Goal: Task Accomplishment & Management: Use online tool/utility

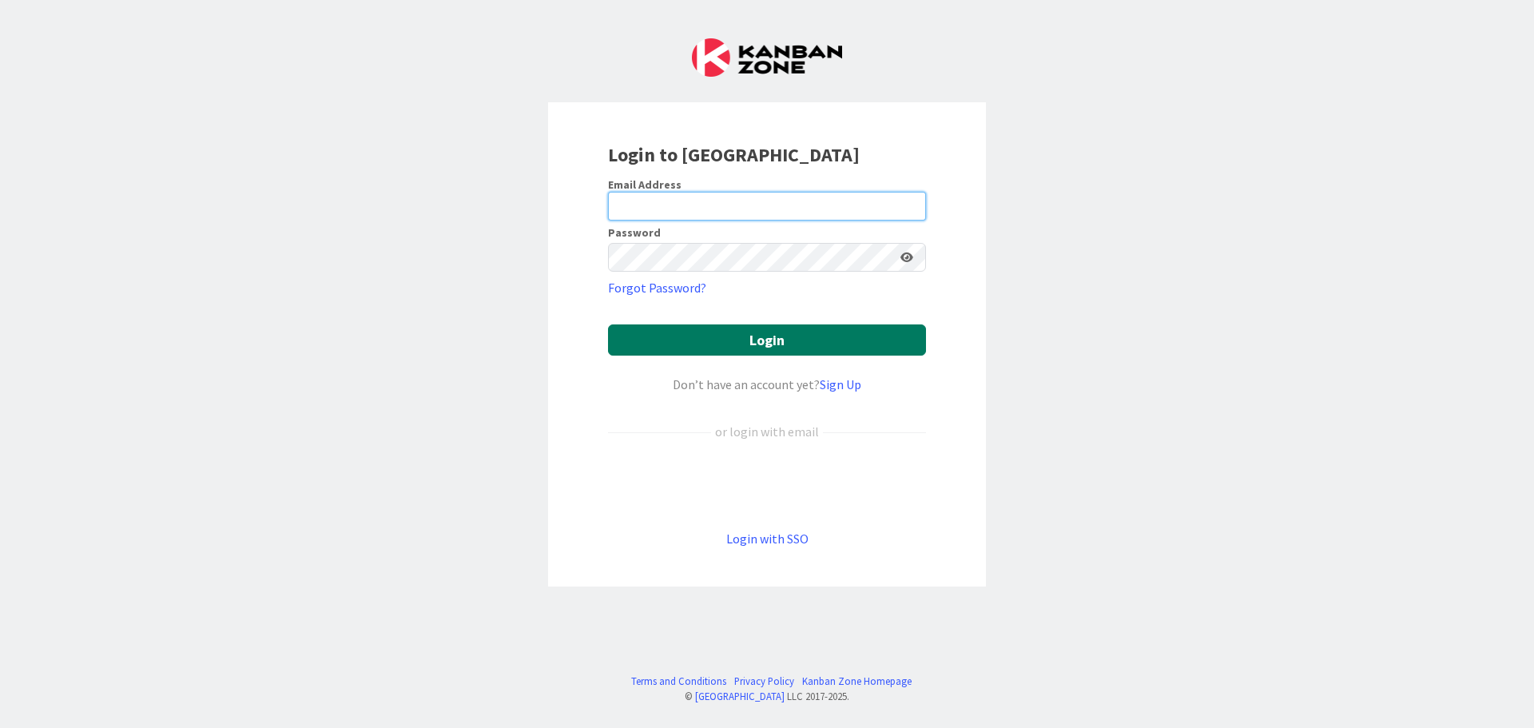
type input "[PERSON_NAME][EMAIL_ADDRESS][DOMAIN_NAME]"
click at [716, 348] on button "Login" at bounding box center [767, 339] width 318 height 31
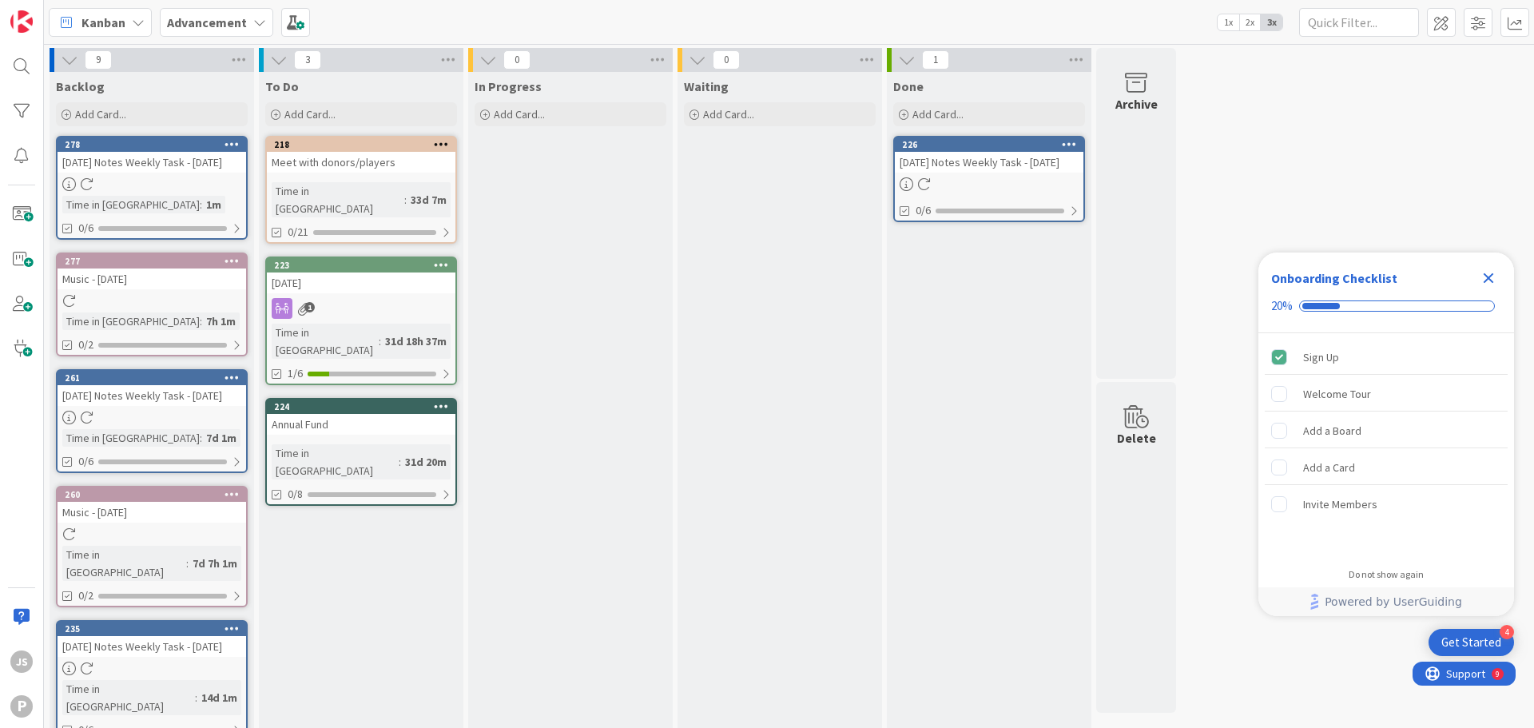
click at [186, 21] on b "Advancement" at bounding box center [207, 22] width 80 height 16
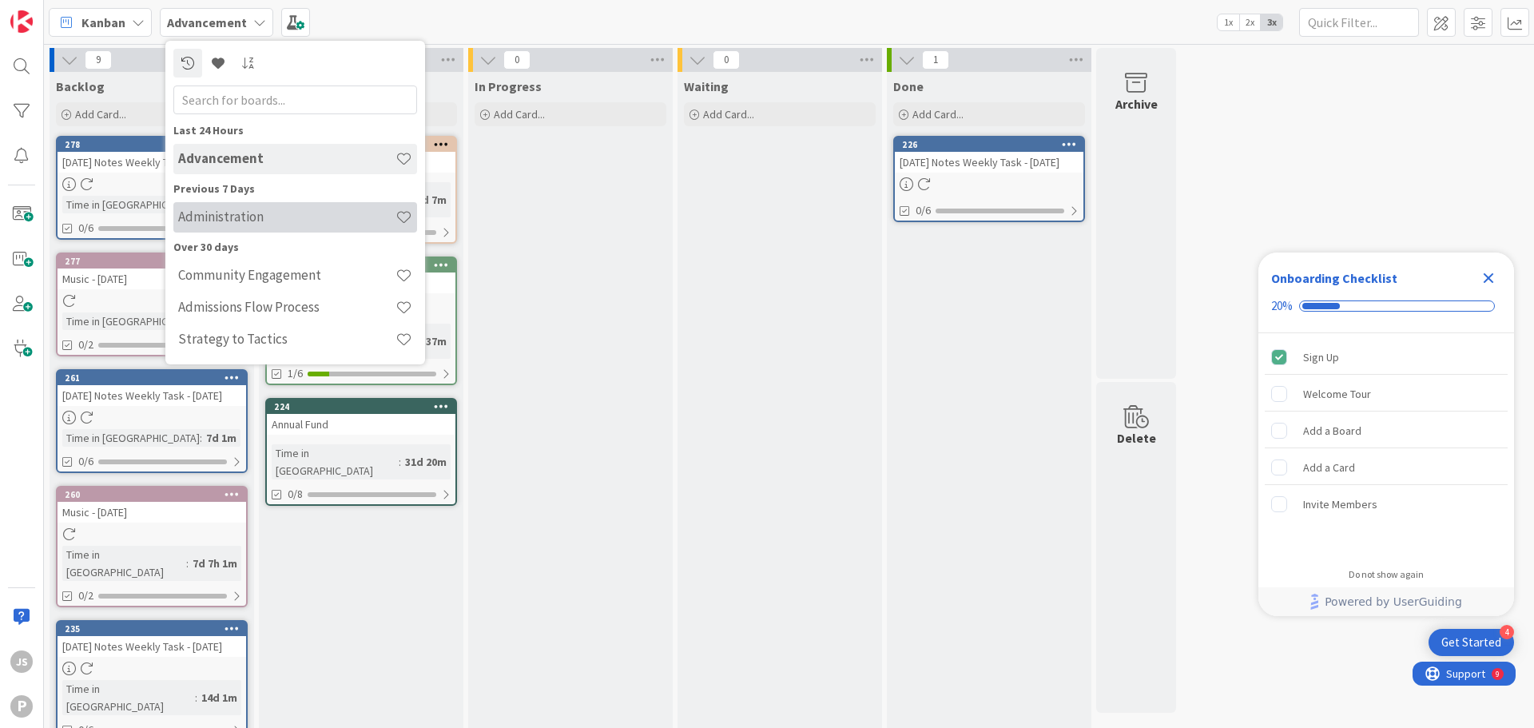
click at [244, 221] on h4 "Administration" at bounding box center [286, 217] width 217 height 16
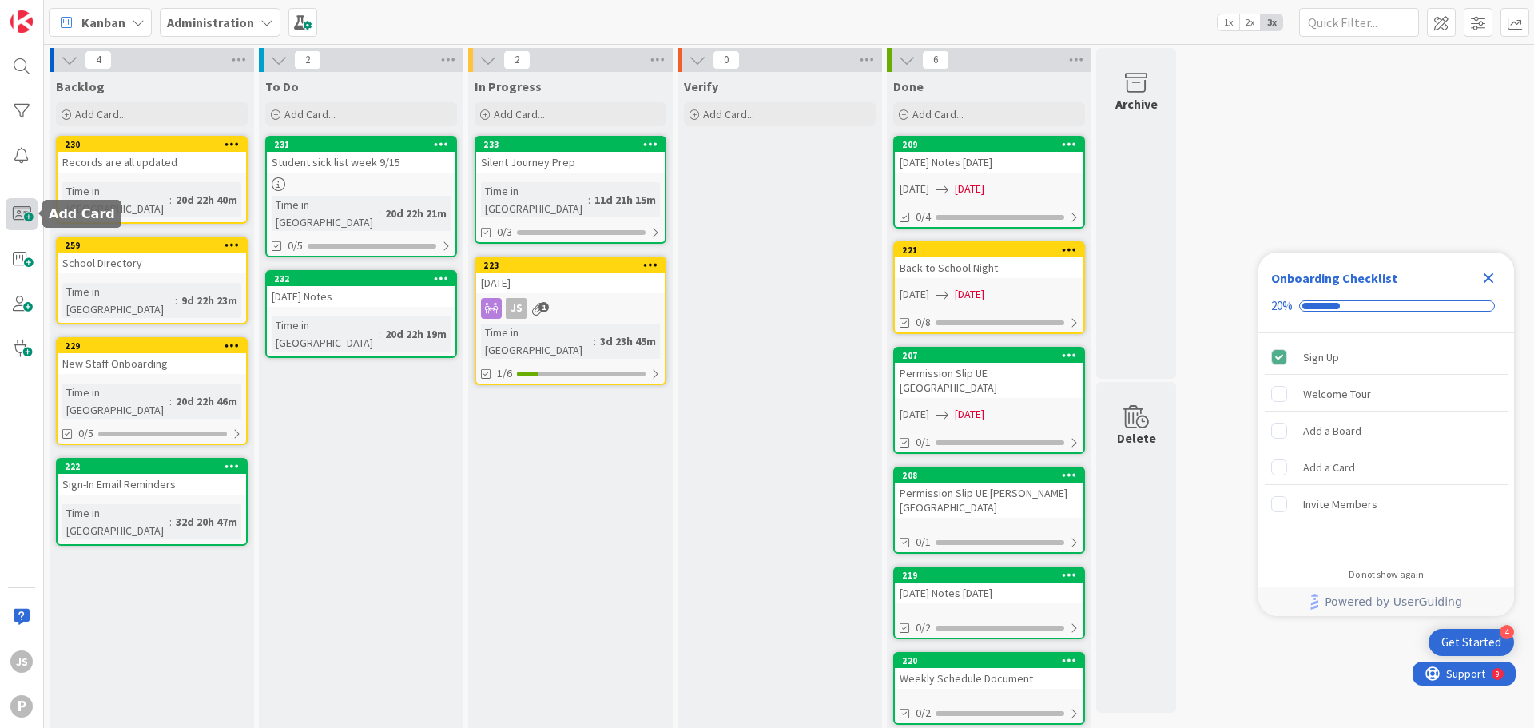
click at [23, 211] on span at bounding box center [22, 214] width 32 height 32
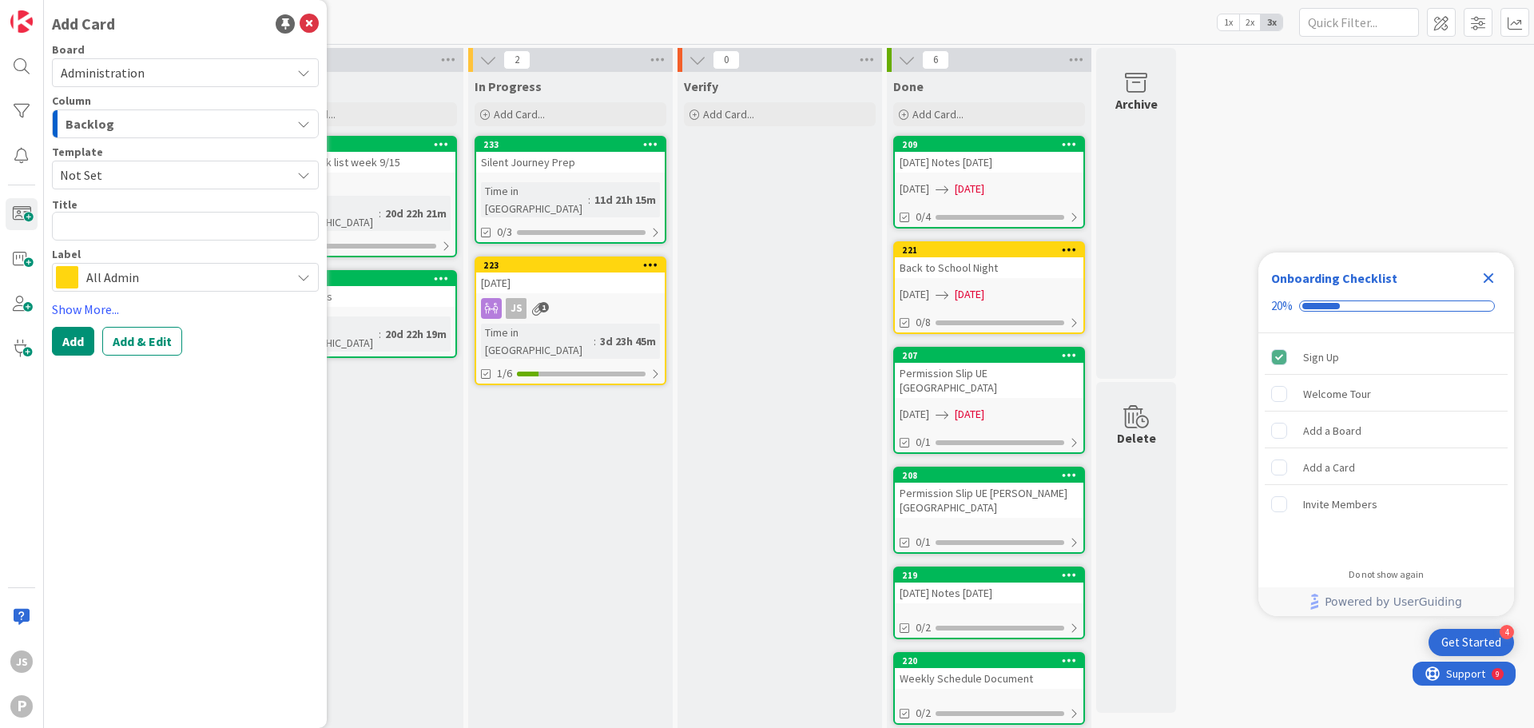
click at [105, 225] on textarea at bounding box center [185, 226] width 267 height 29
type textarea "x"
type textarea "Mo"
type textarea "x"
type textarea "Mon"
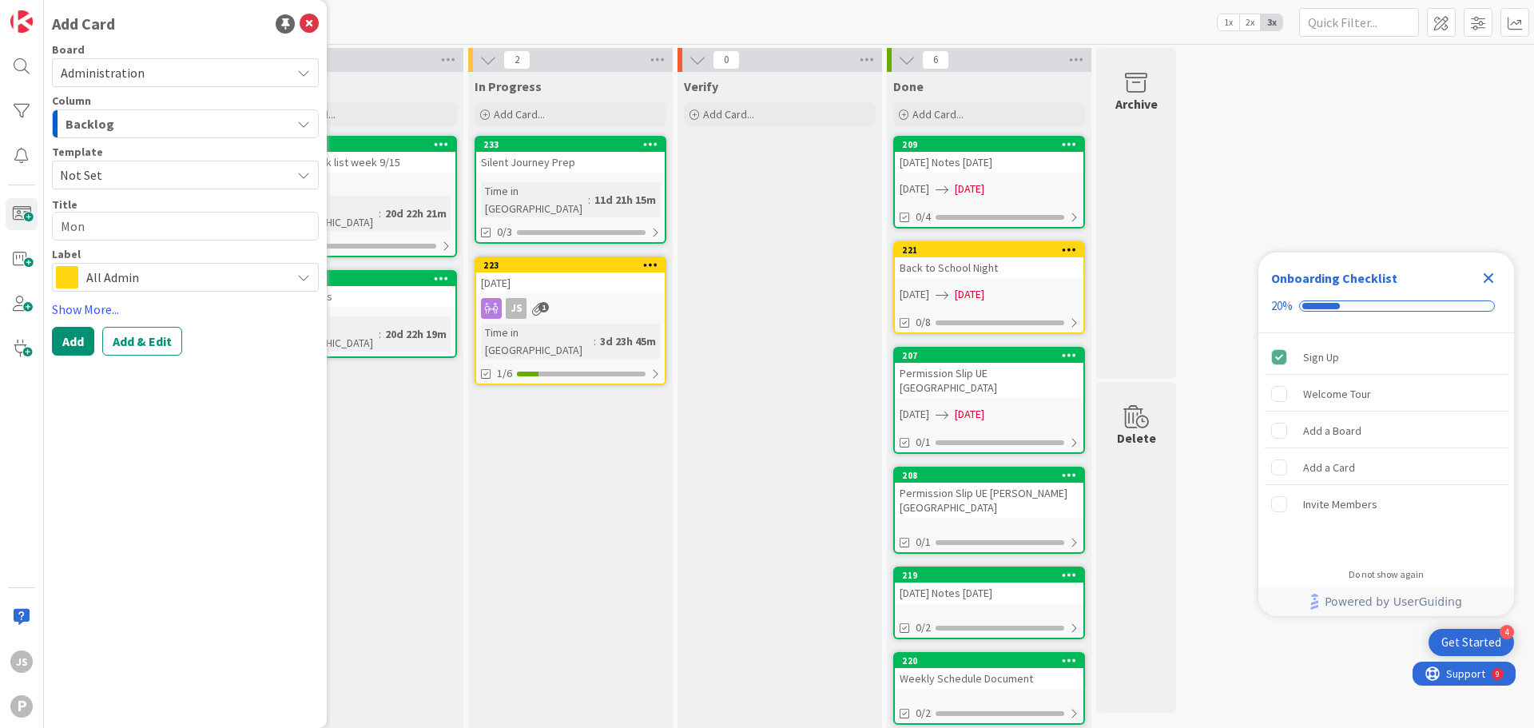
type textarea "x"
type textarea "Mond"
type textarea "x"
type textarea "[PERSON_NAME]"
type textarea "x"
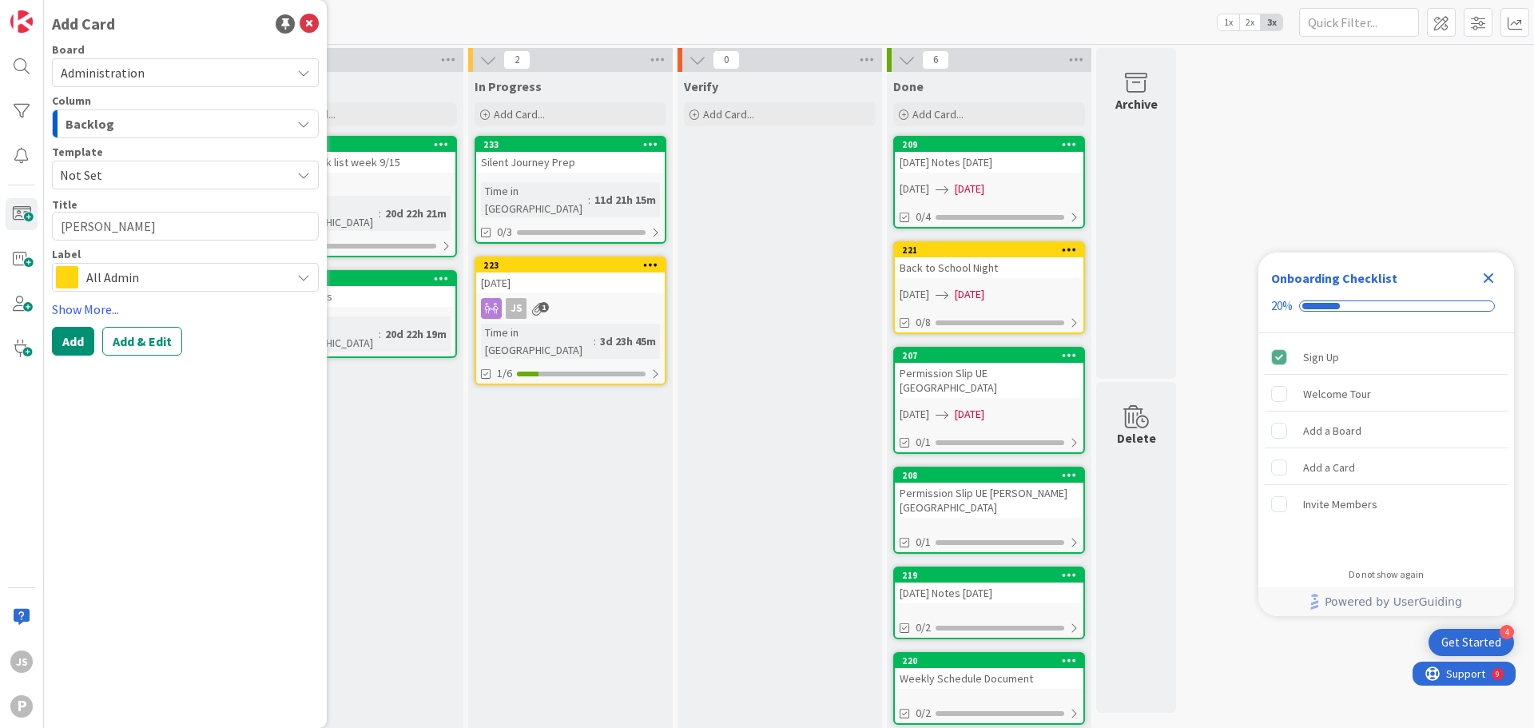
type textarea "[DATE]"
type textarea "x"
type textarea "[DATE]"
type textarea "x"
type textarea "[DATE] m"
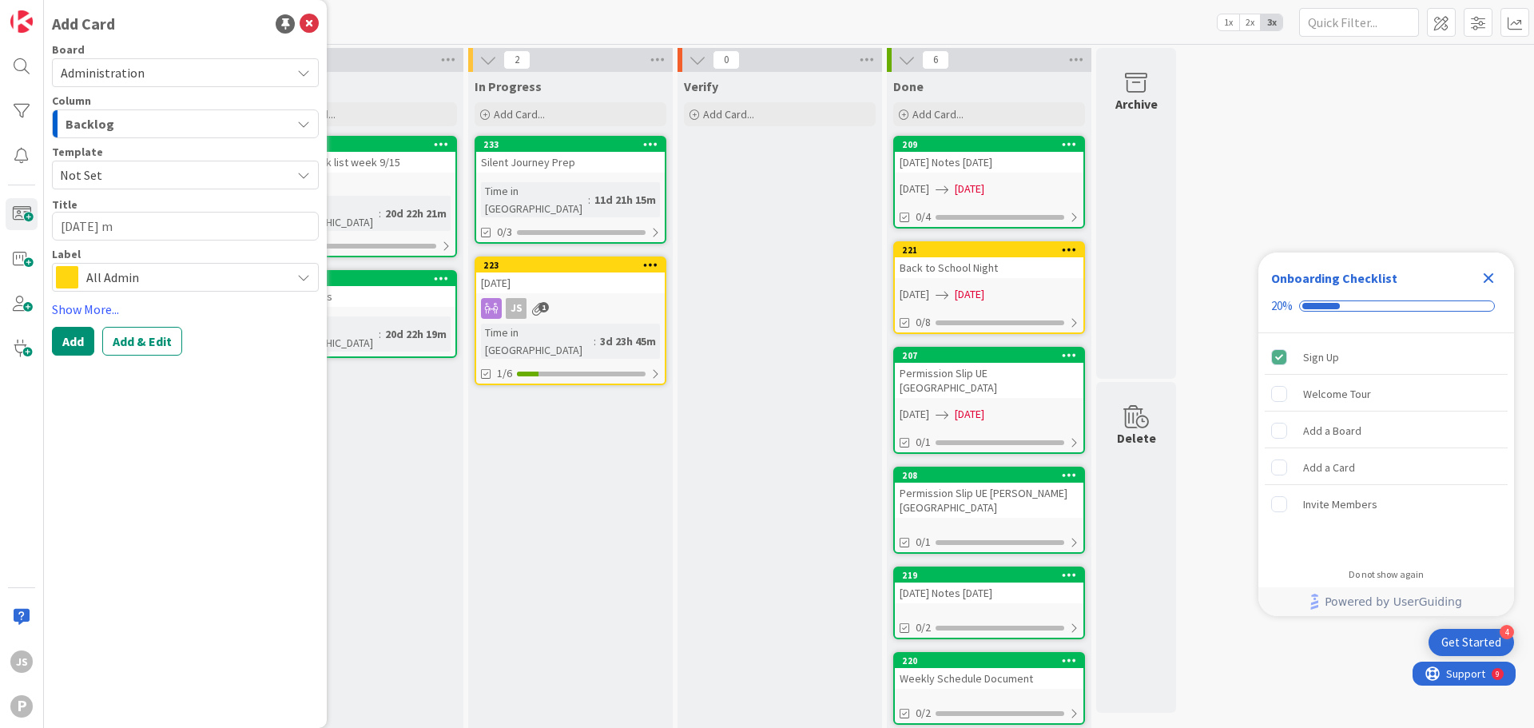
type textarea "x"
type textarea "[DATE]"
type textarea "x"
type textarea "[DATE] A"
type textarea "x"
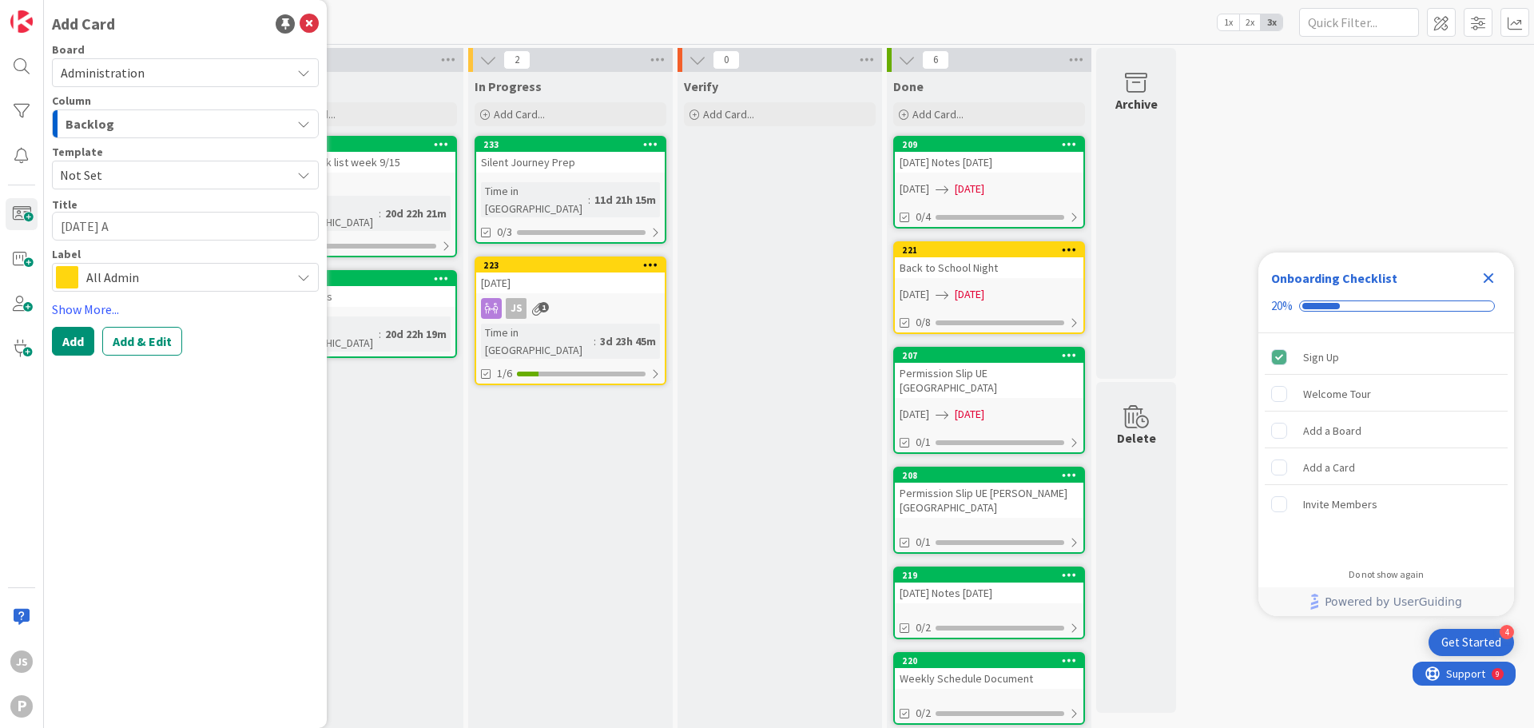
type textarea "[DATE] Ad"
type textarea "x"
type textarea "[DATE] Adm"
type textarea "x"
type textarea "[DATE] Admi"
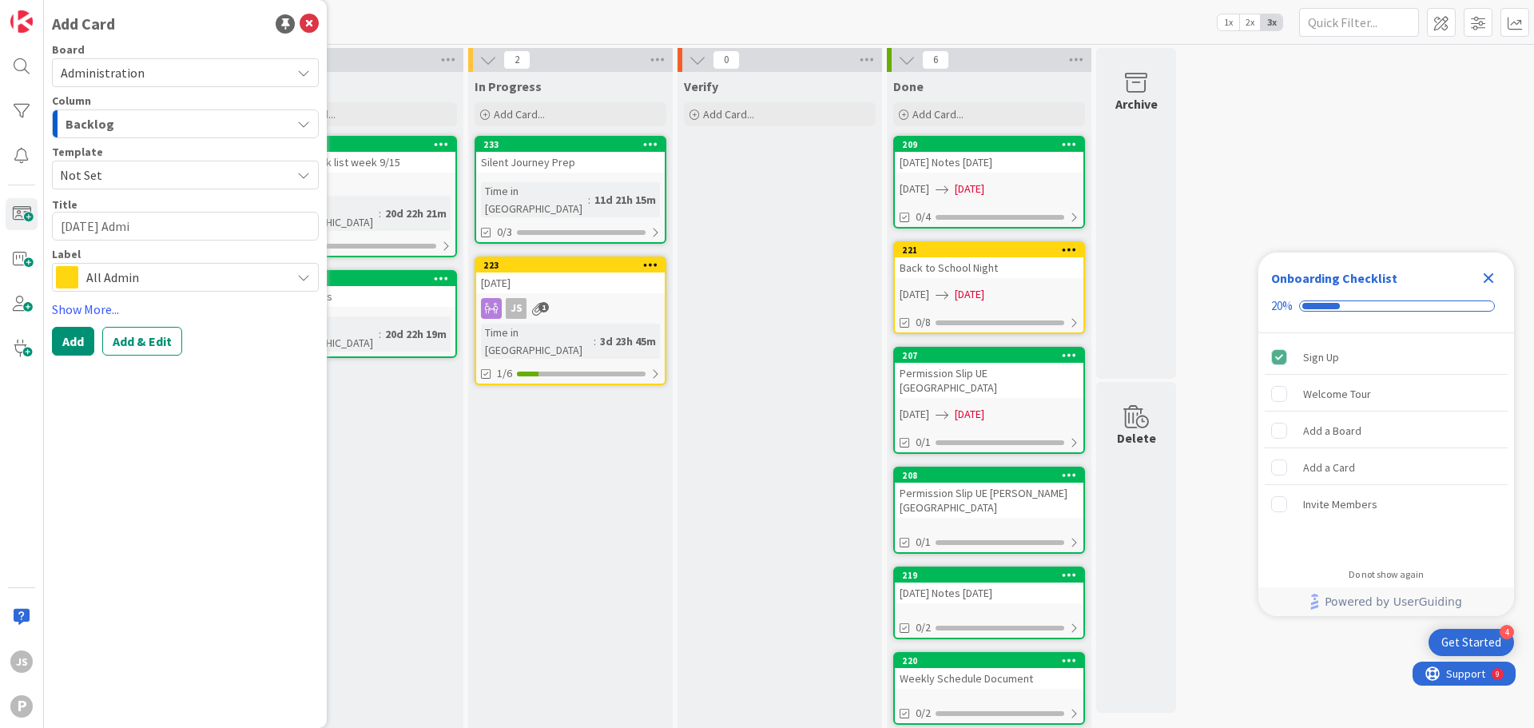
type textarea "x"
type textarea "[DATE] Admiu"
type textarea "x"
type textarea "[DATE] Admiun"
type textarea "x"
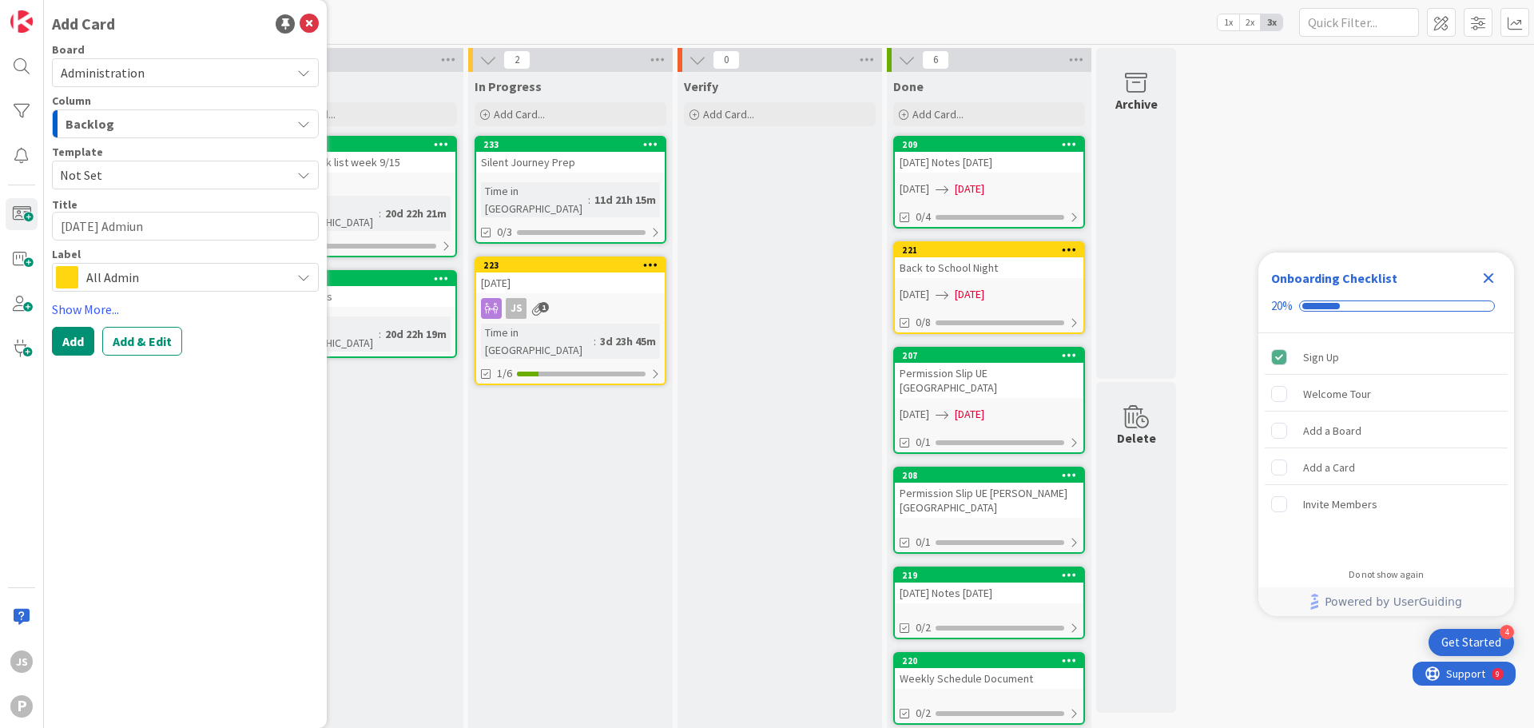
type textarea "[DATE] Admiun"
type textarea "x"
type textarea "[DATE] Admiu"
type textarea "x"
type textarea "[DATE] Admi"
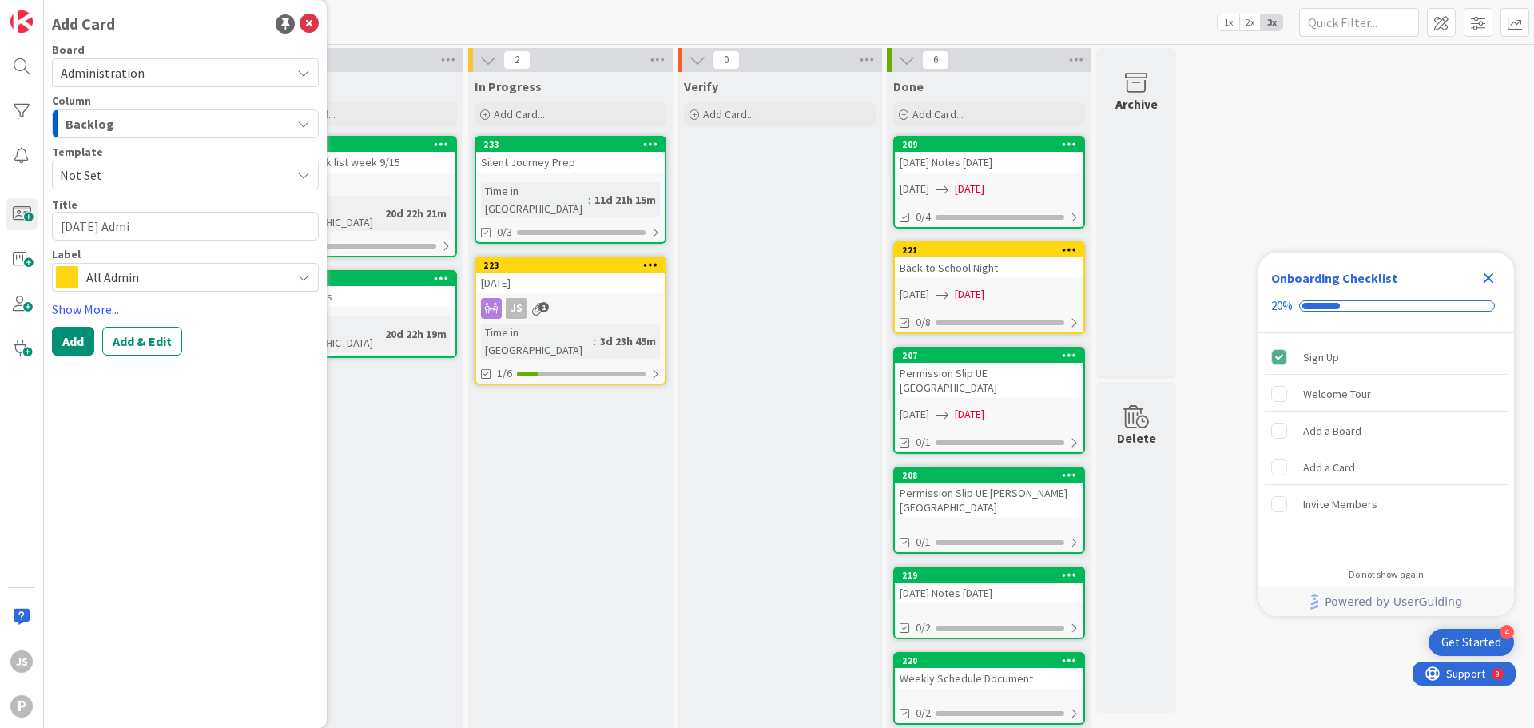
type textarea "x"
type textarea "[DATE] Admin"
type textarea "x"
type textarea "[DATE] Admin"
type textarea "x"
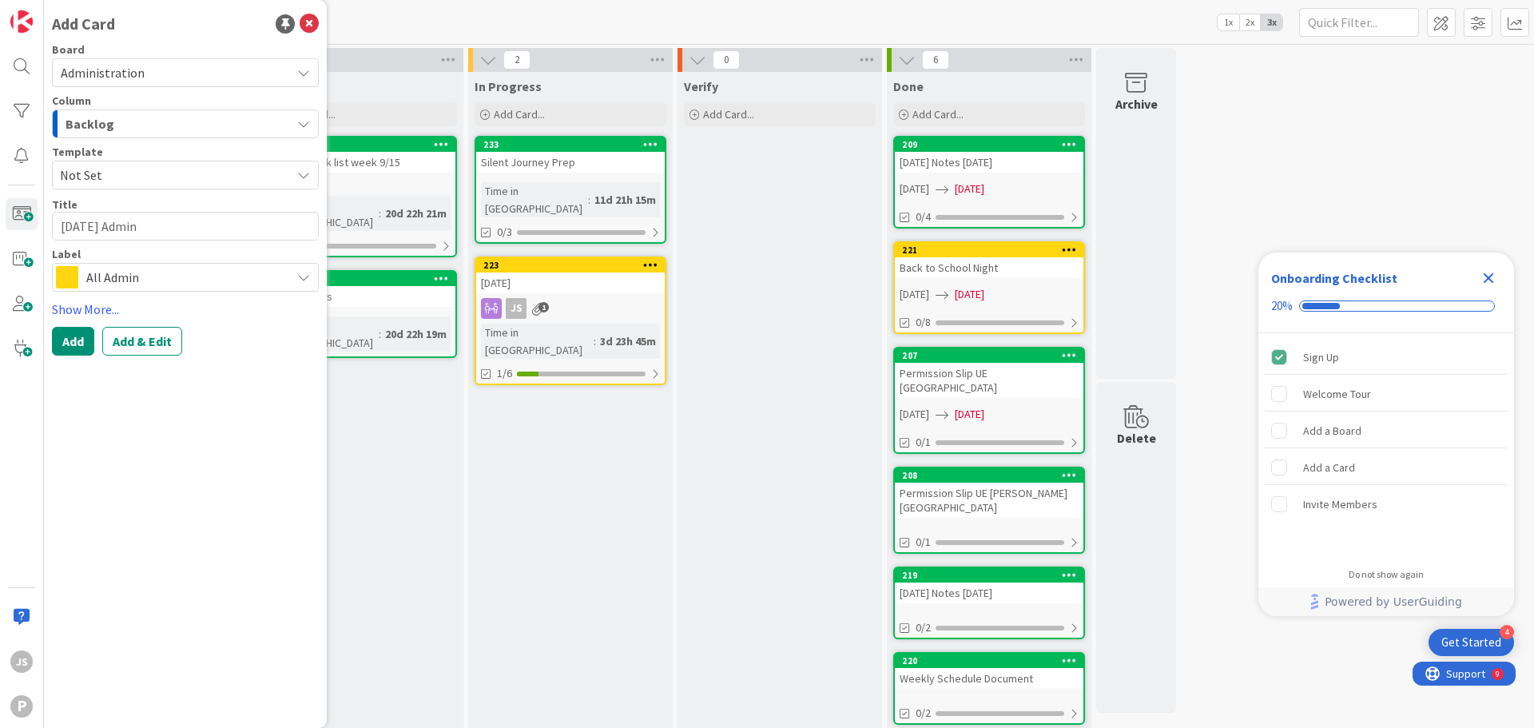
type textarea "[DATE] Admin M"
type textarea "x"
type textarea "[DATE] Admin Me"
type textarea "x"
type textarea "[DATE] Admin Mee"
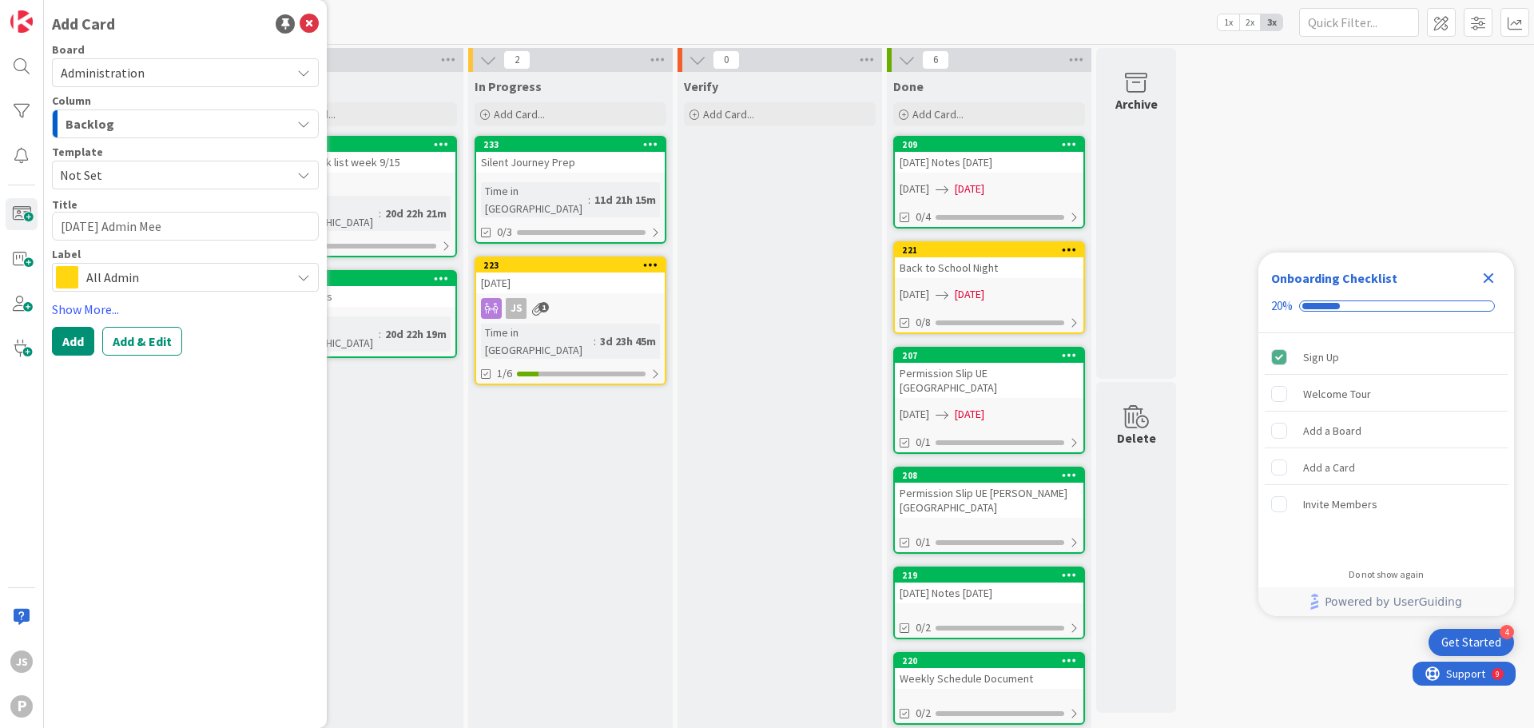
type textarea "x"
type textarea "[DATE] Admin Meet"
type textarea "x"
type textarea "[DATE] Admin Meeti"
type textarea "x"
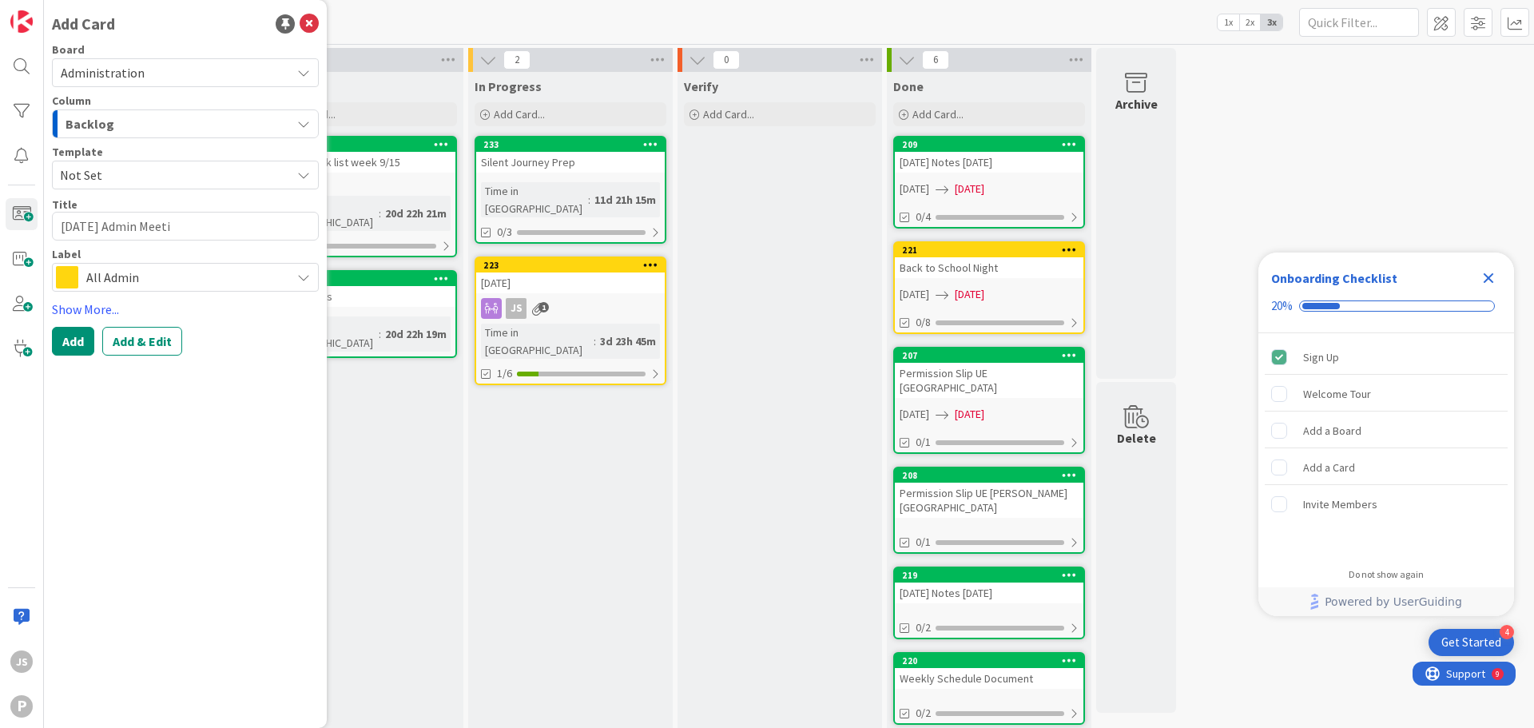
type textarea "[DATE] Admin Meetin"
type textarea "x"
type textarea "[DATE] Admin Meeting"
type textarea "x"
type textarea "[DATE] Admin Meeting"
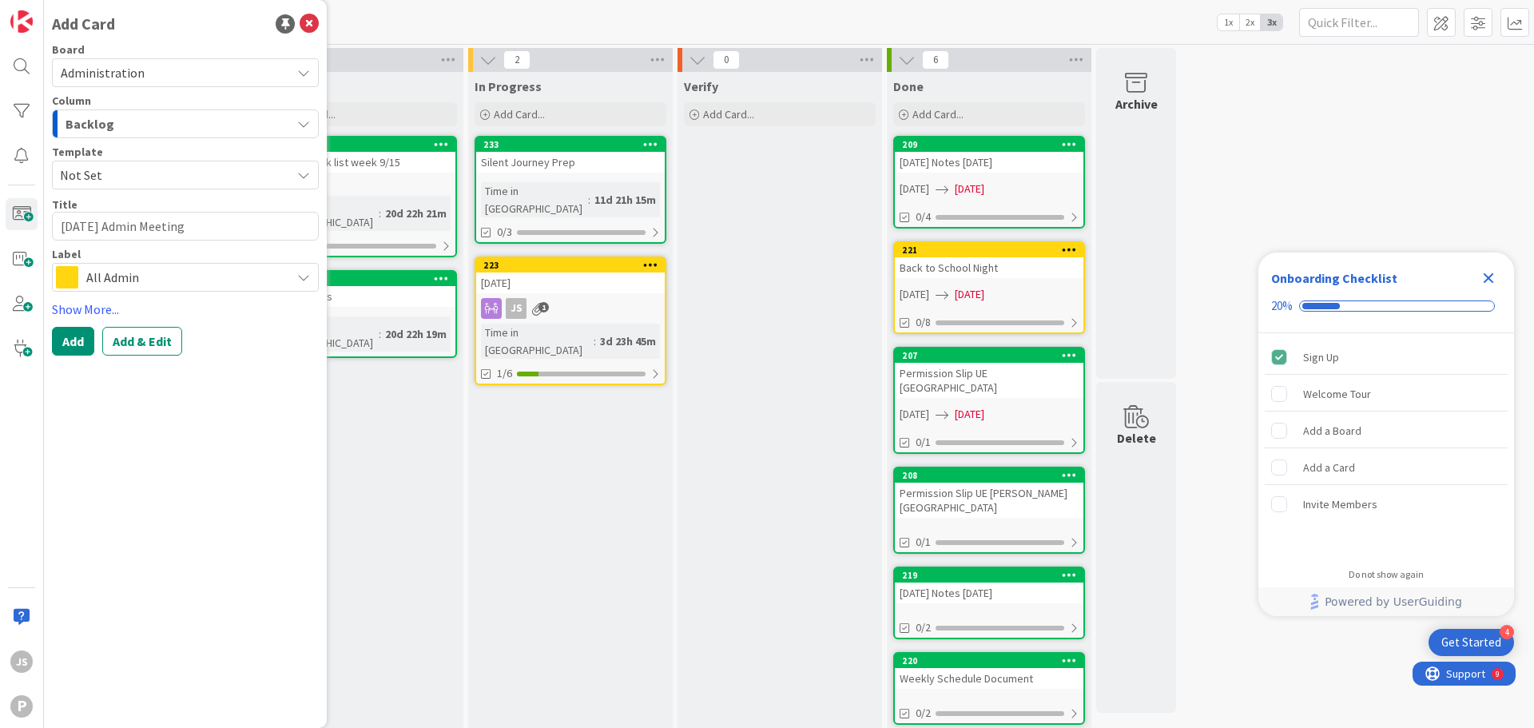
type textarea "x"
type textarea "[DATE] Admin Meeting 1"
type textarea "x"
type textarea "[DATE] Admin Meeting 10"
type textarea "x"
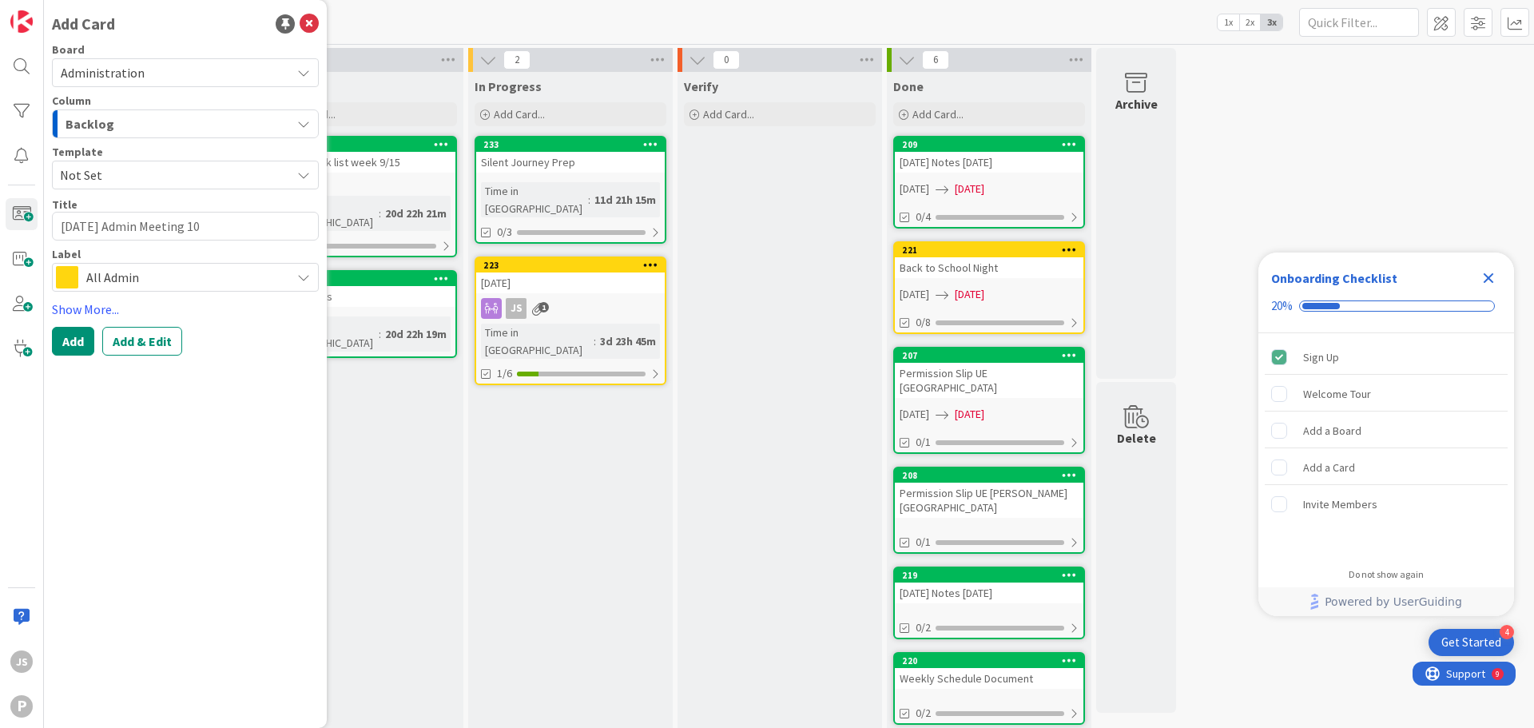
type textarea "[DATE] Admin Meeting 10/"
type textarea "x"
type textarea "[DATE] Admin Meeting 10/6"
click at [83, 336] on button "Add" at bounding box center [73, 341] width 42 height 29
click at [443, 461] on div "To Do Add Card... 231 Student sick list week 9/15 Time in [GEOGRAPHIC_DATA] : 2…" at bounding box center [361, 405] width 205 height 666
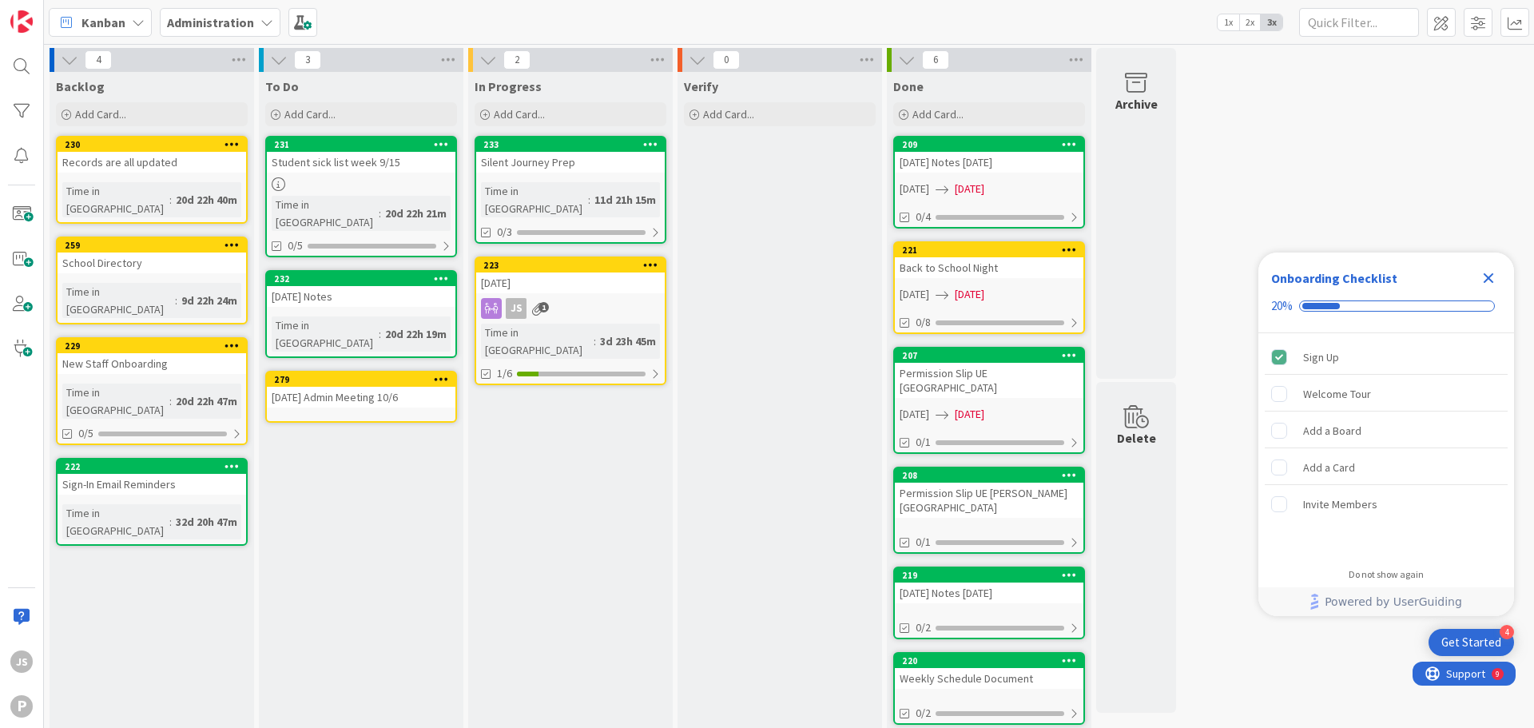
click at [348, 387] on div "[DATE] Admin Meeting 10/6" at bounding box center [361, 397] width 189 height 21
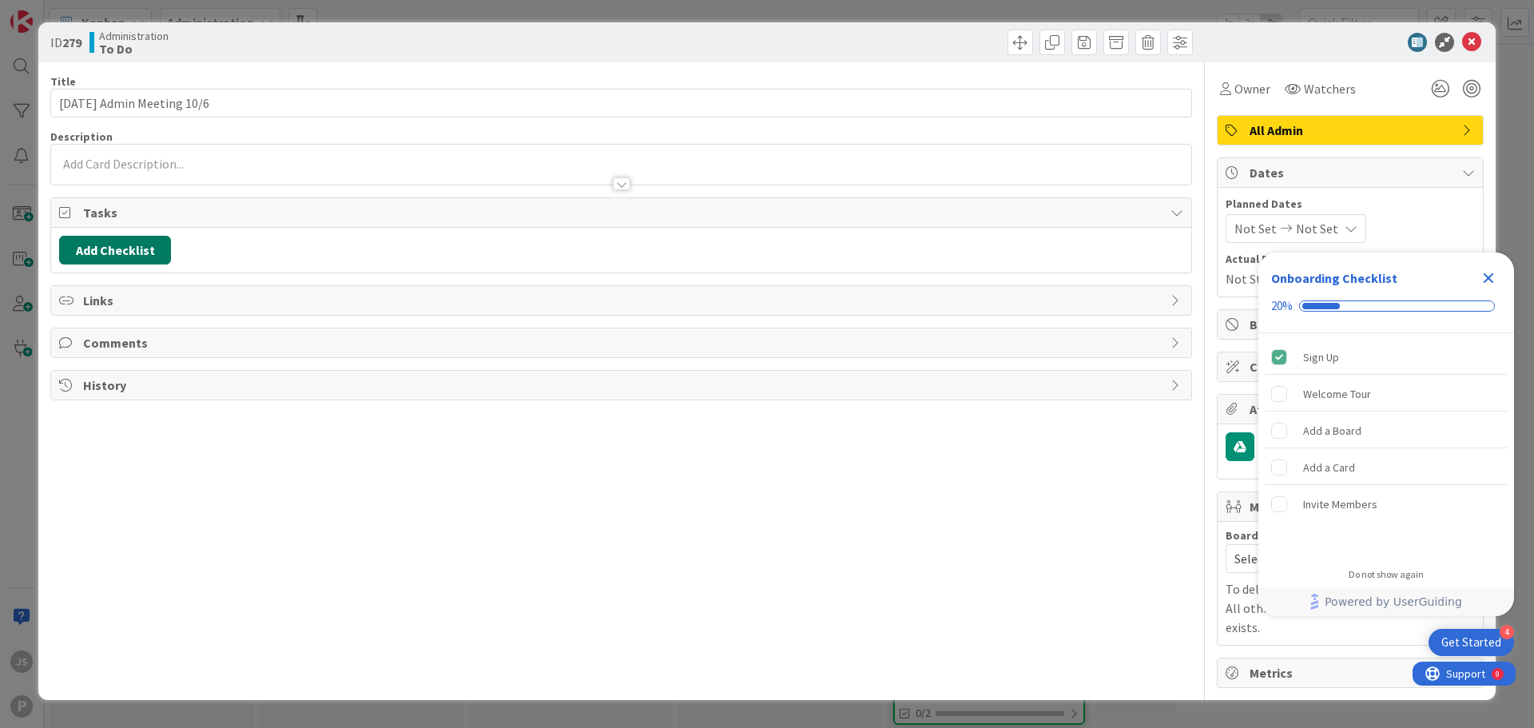
click at [130, 241] on button "Add Checklist" at bounding box center [115, 250] width 112 height 29
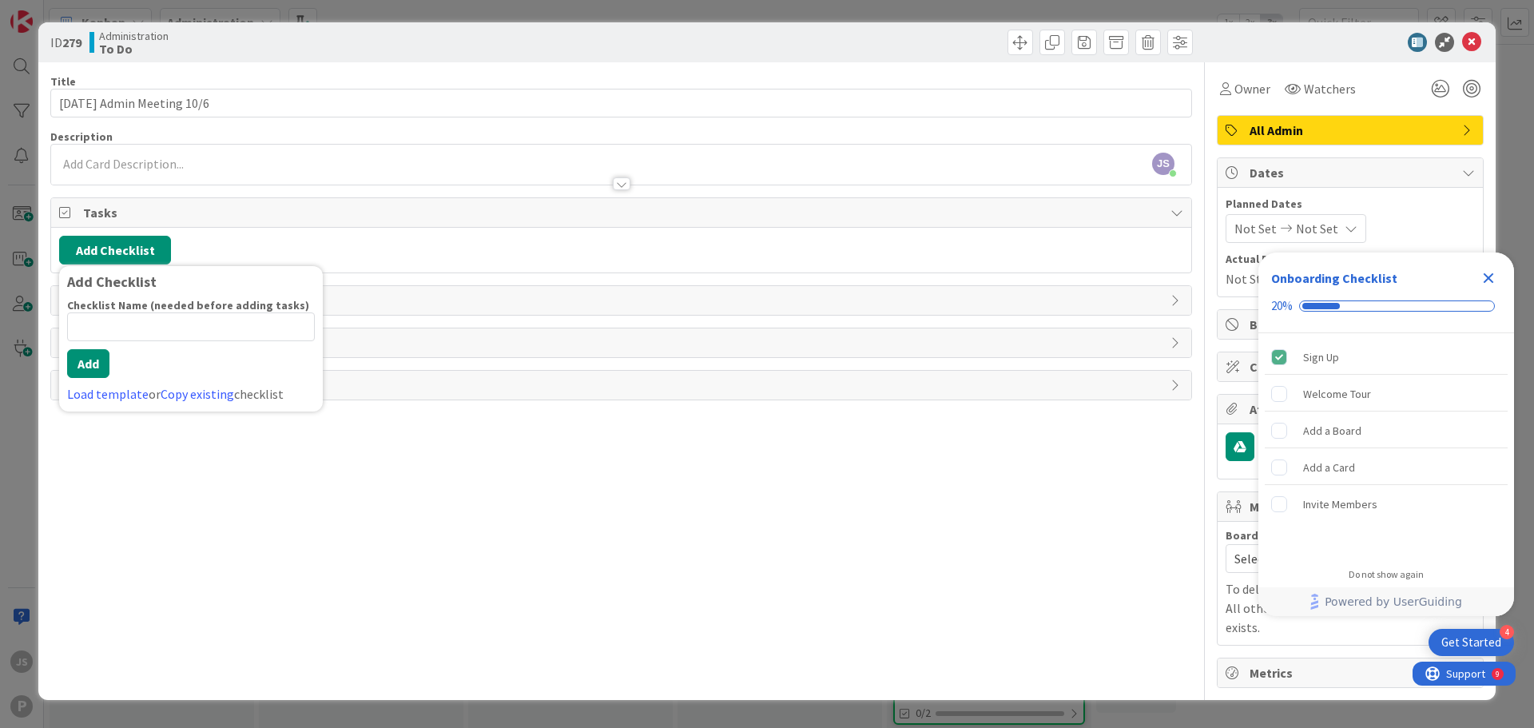
click at [113, 333] on input at bounding box center [191, 326] width 248 height 29
click at [1485, 276] on icon "Close Checklist" at bounding box center [1488, 277] width 19 height 19
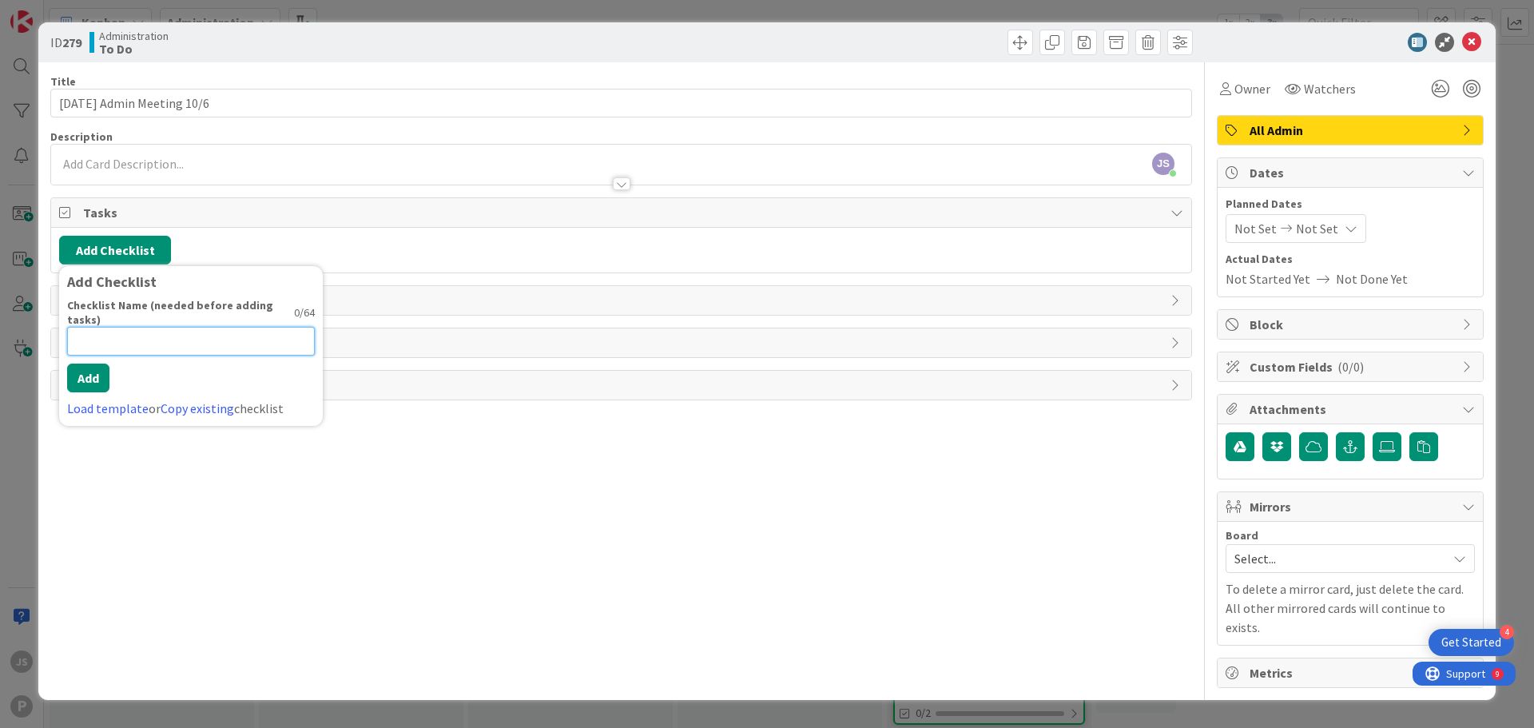
click at [101, 332] on input at bounding box center [191, 341] width 248 height 29
type input "To Discuss"
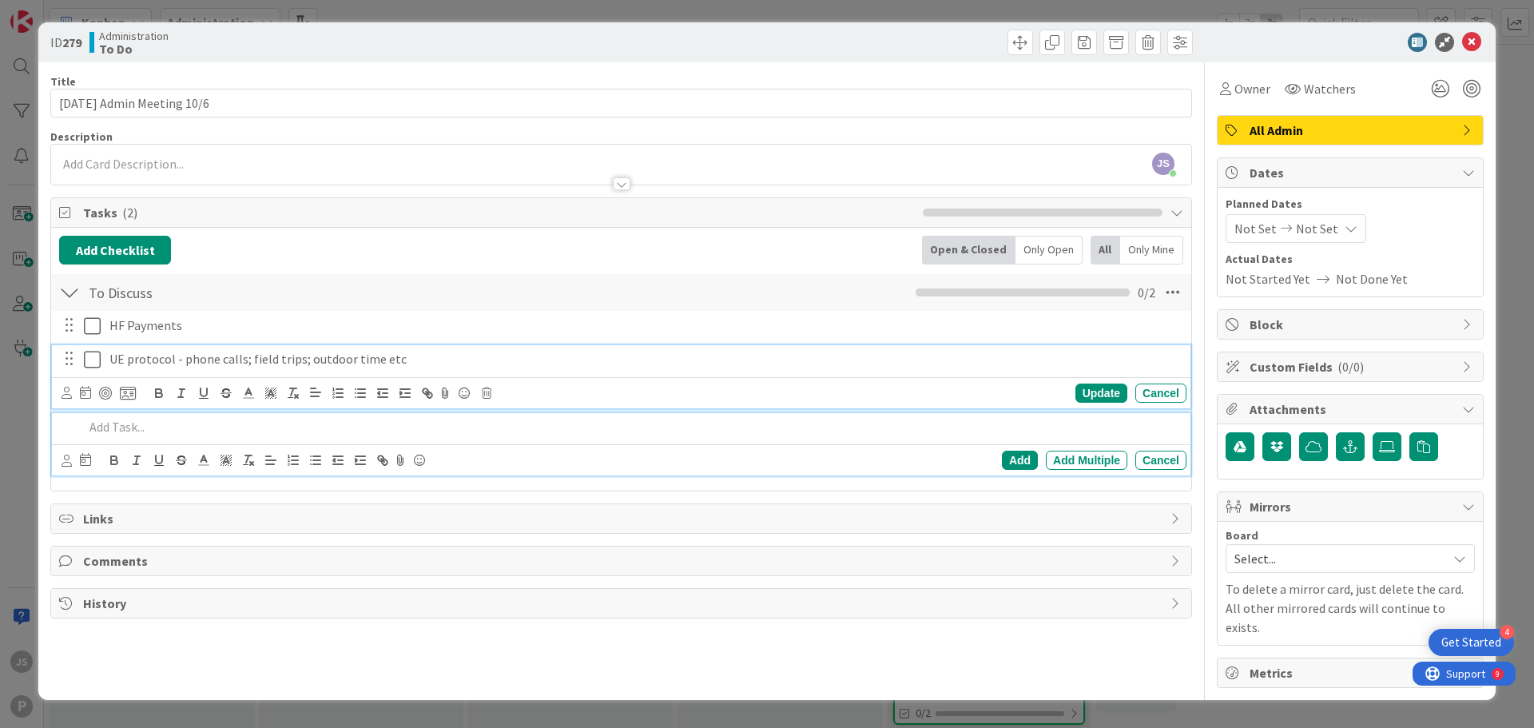
click at [278, 361] on p "UE protocol - phone calls; field trips; outdoor time etc" at bounding box center [644, 359] width 1071 height 18
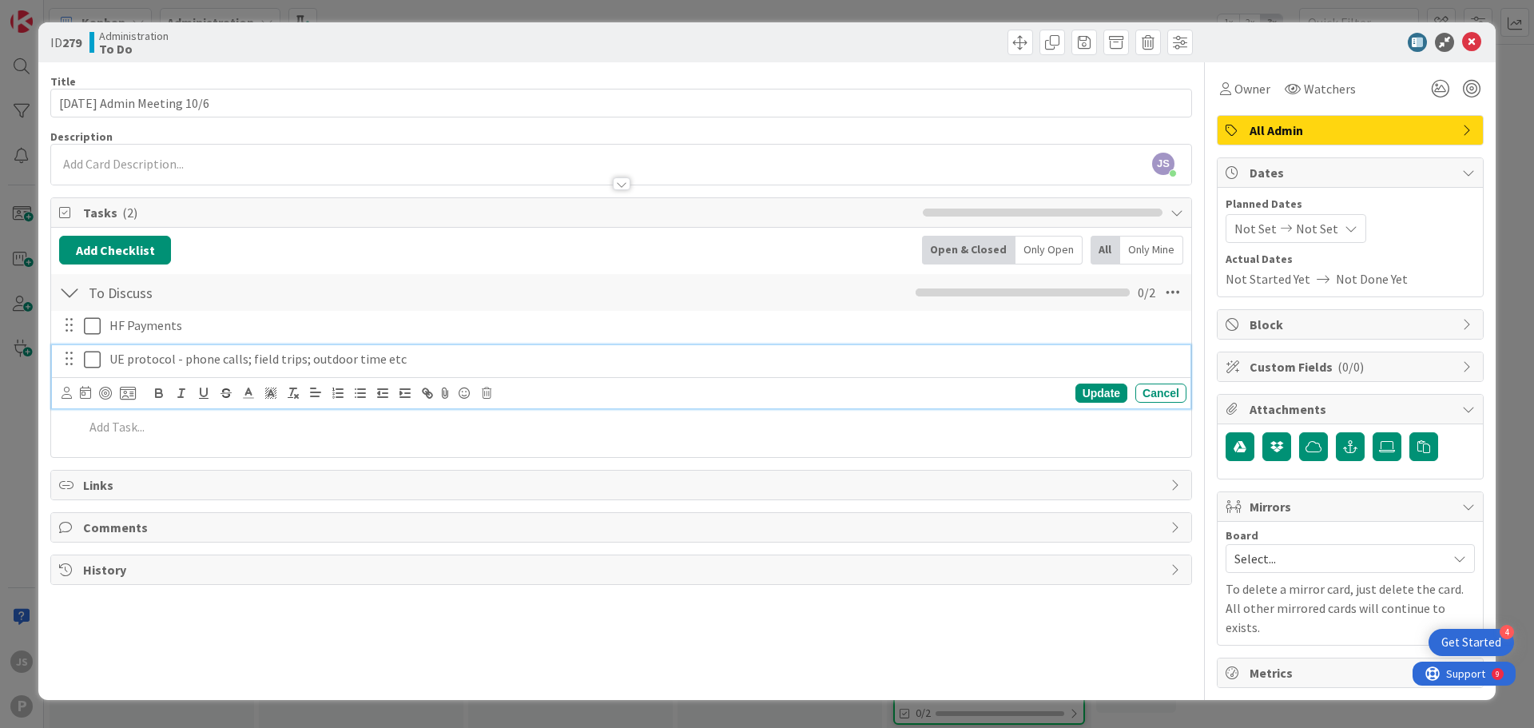
click at [304, 360] on p "UE protocol - phone calls; field trips; outdoor time etc" at bounding box center [644, 359] width 1071 height 18
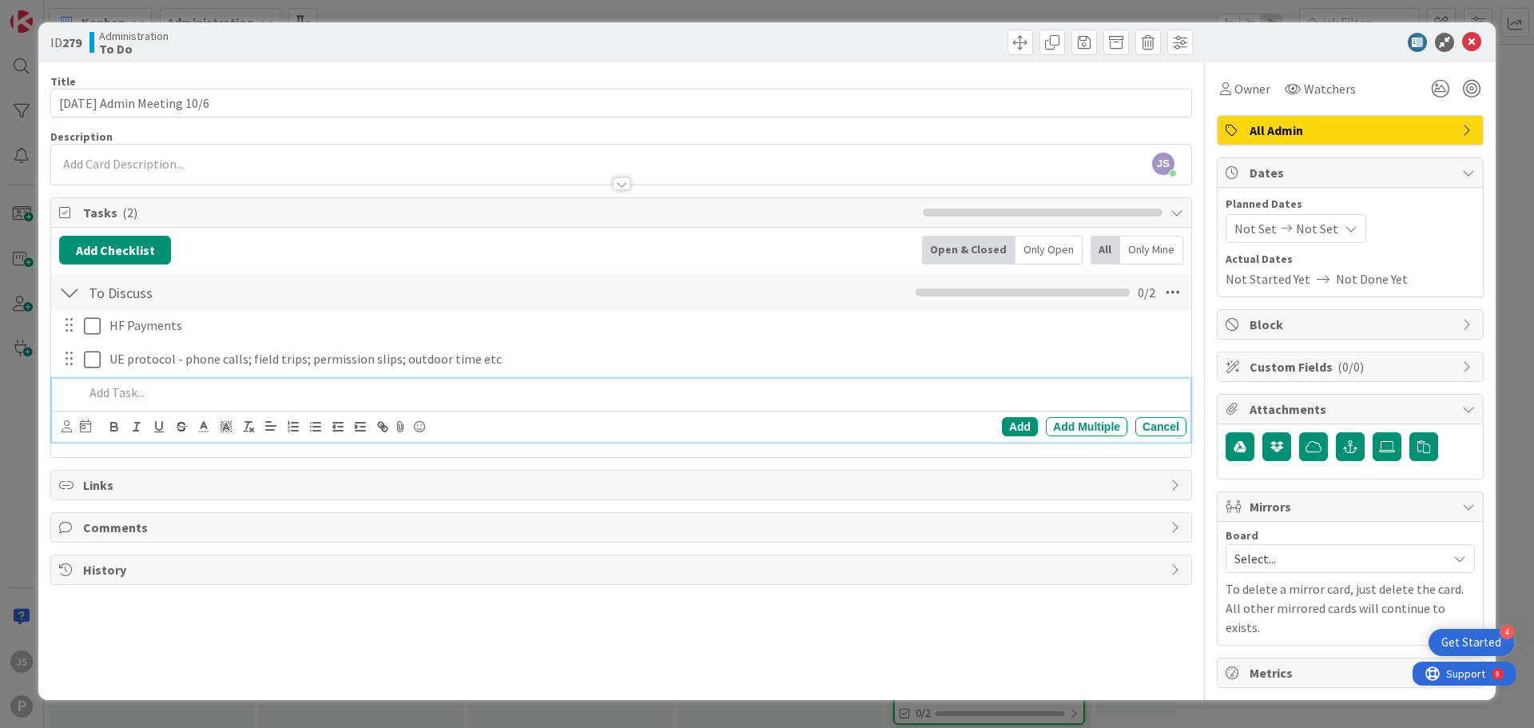
click at [222, 396] on p at bounding box center [632, 393] width 1096 height 18
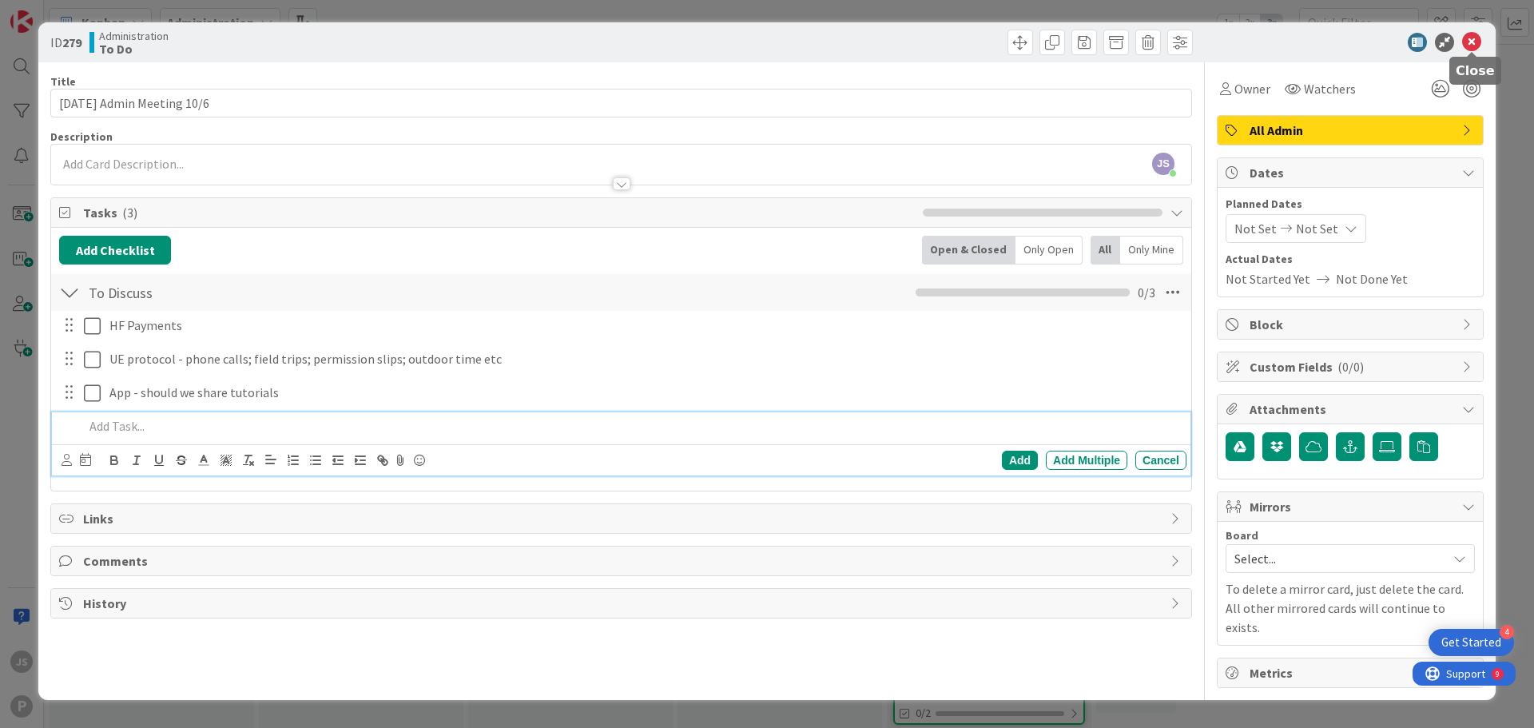
click at [1477, 42] on icon at bounding box center [1471, 42] width 19 height 19
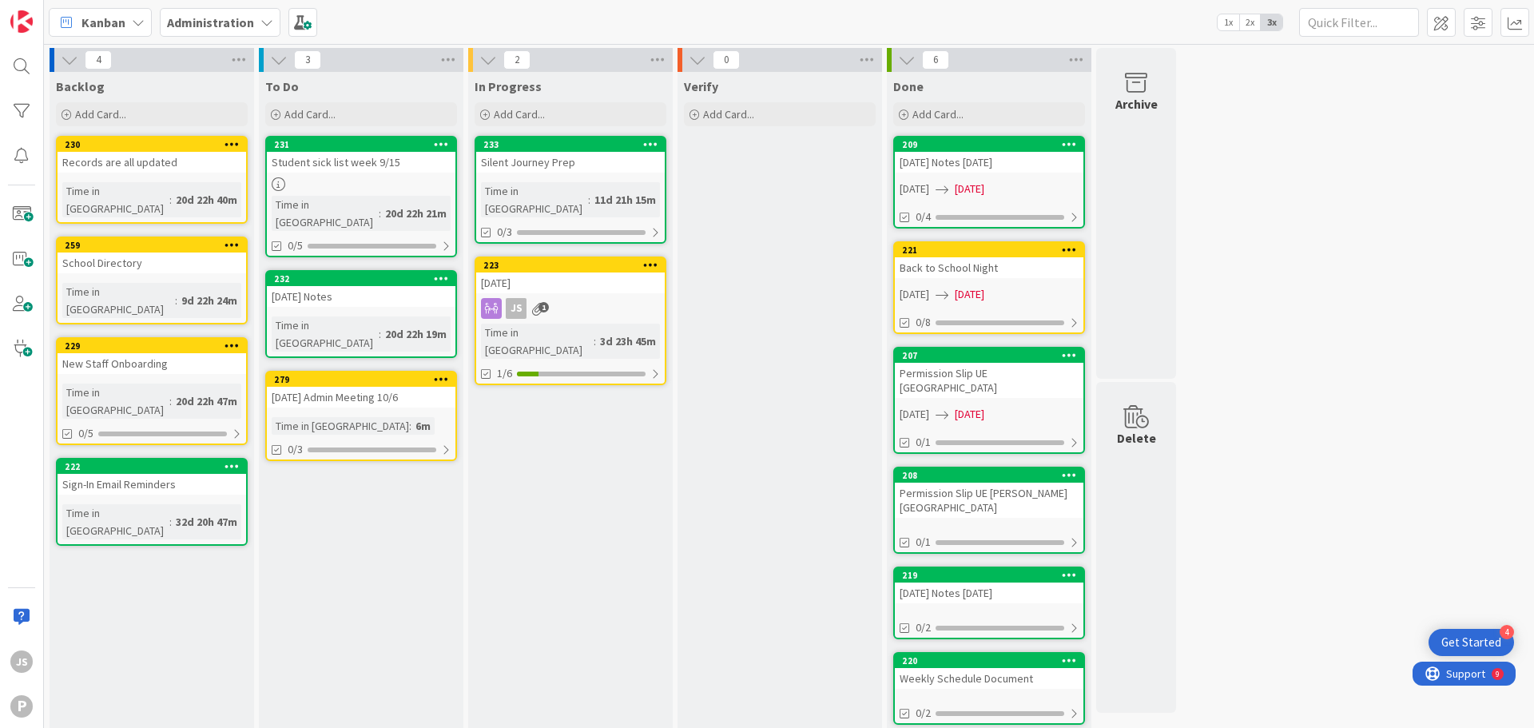
click at [443, 146] on icon at bounding box center [441, 143] width 15 height 11
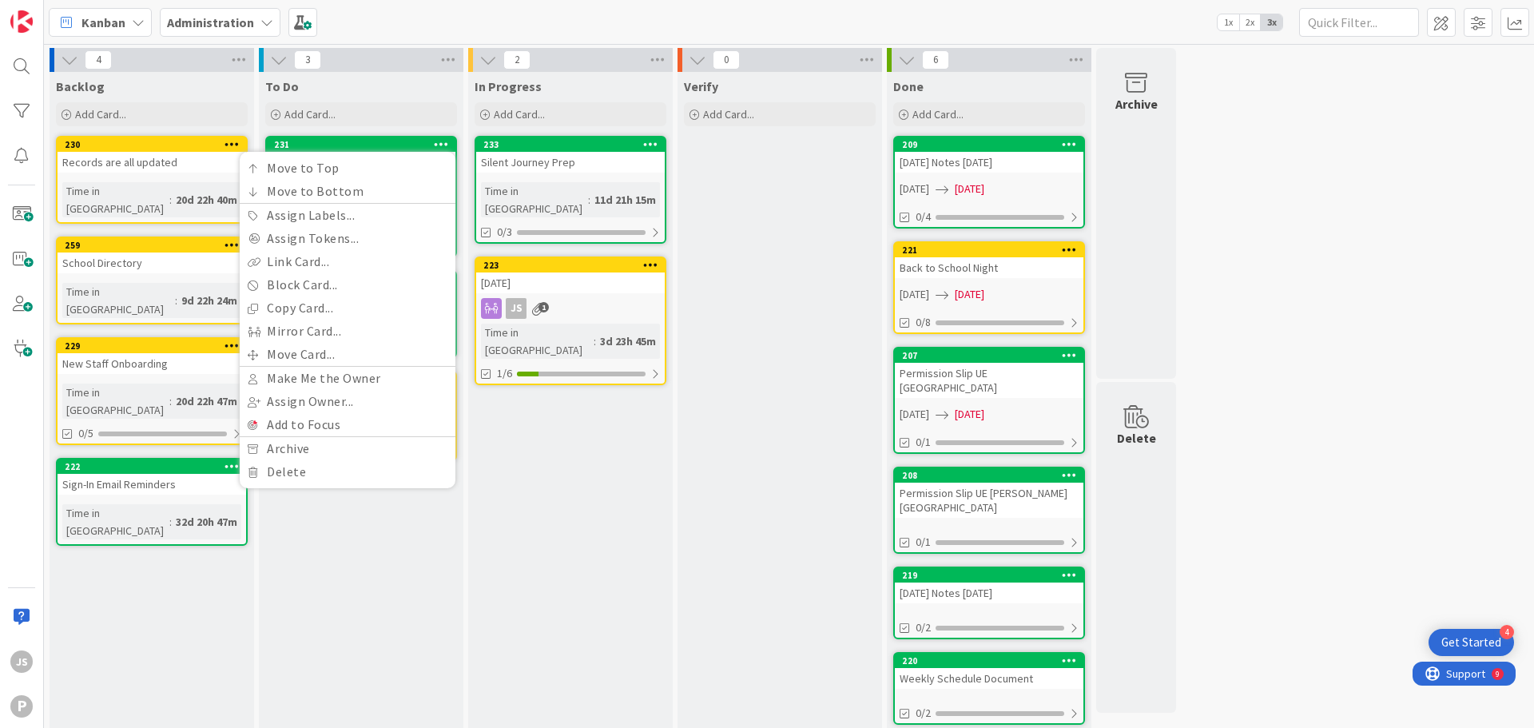
click at [409, 19] on div "Kanban Administration 1x 2x 3x" at bounding box center [789, 22] width 1490 height 44
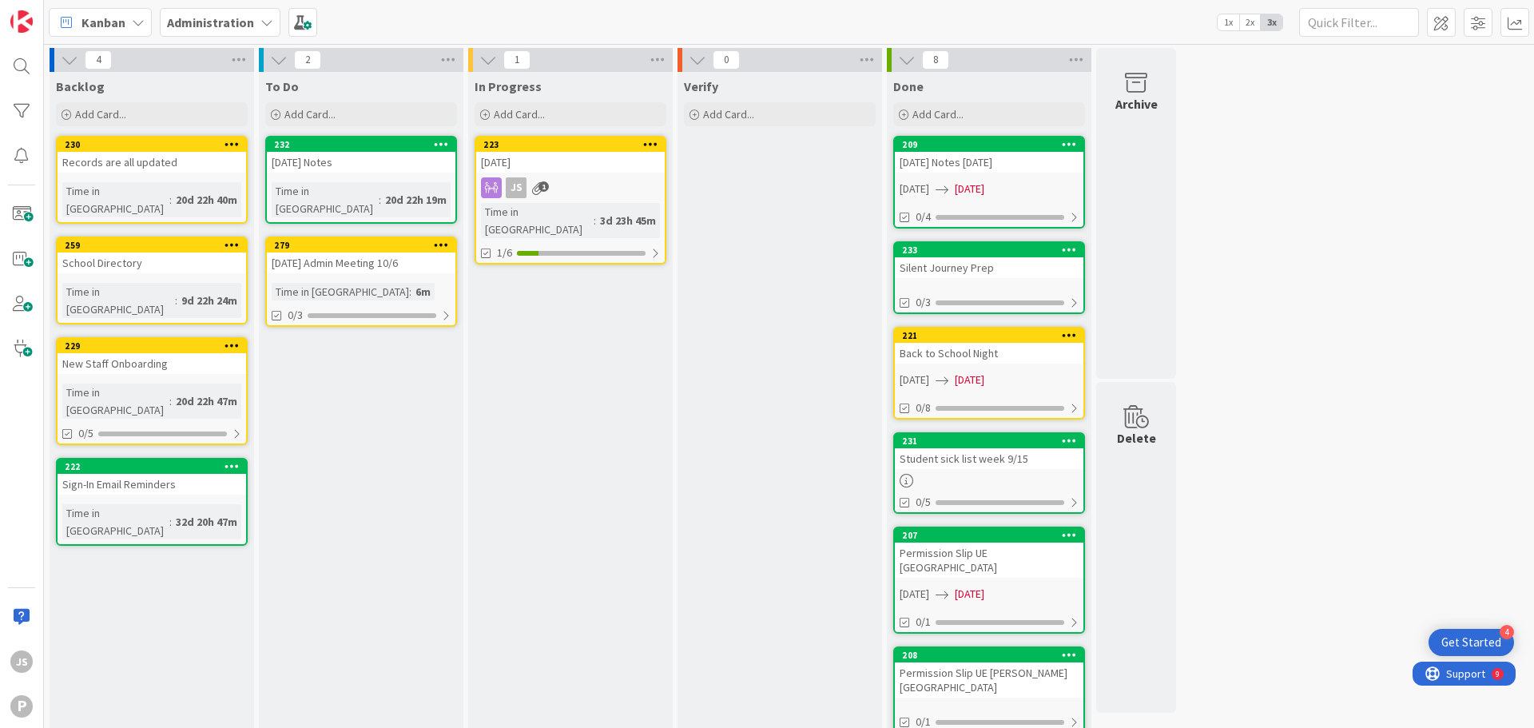
click at [167, 253] on div "School Directory" at bounding box center [152, 263] width 189 height 21
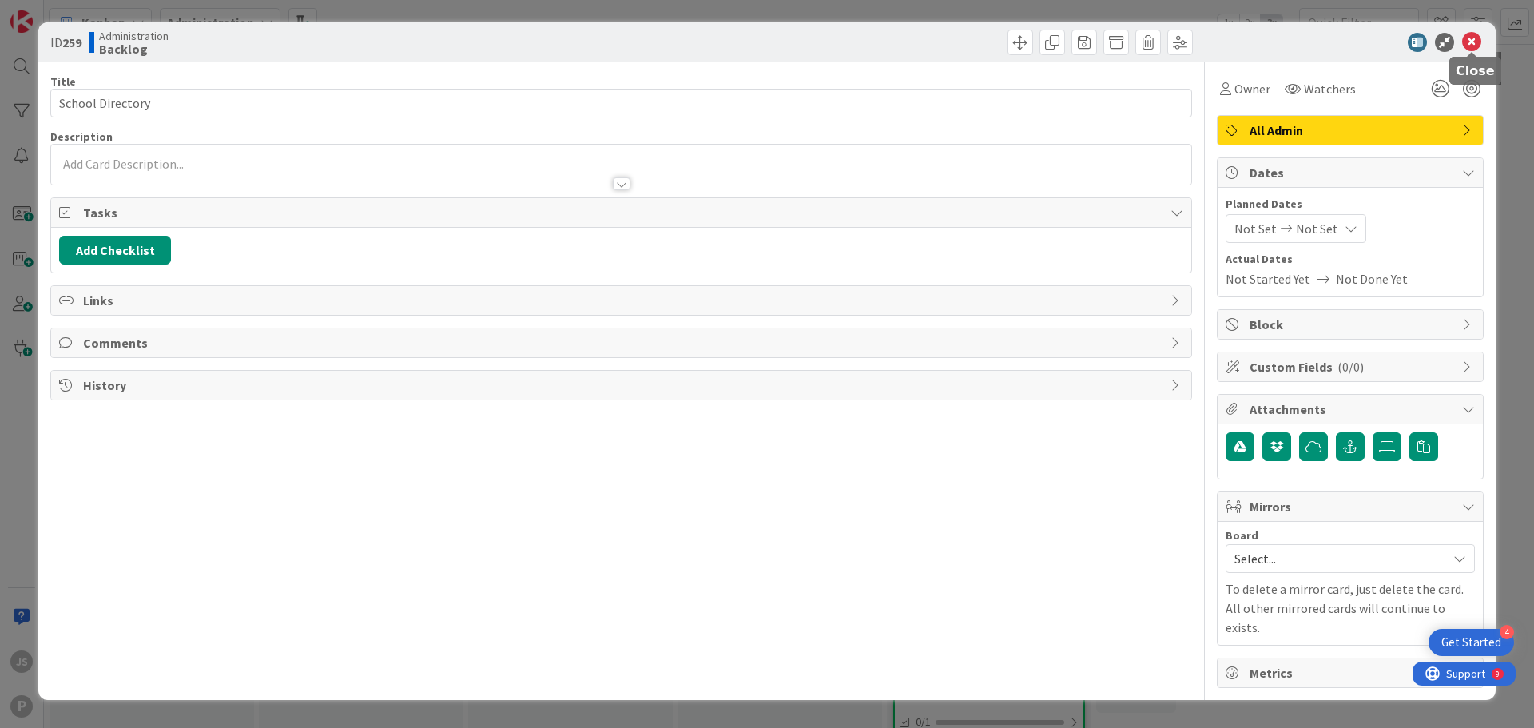
click at [1473, 42] on icon at bounding box center [1471, 42] width 19 height 19
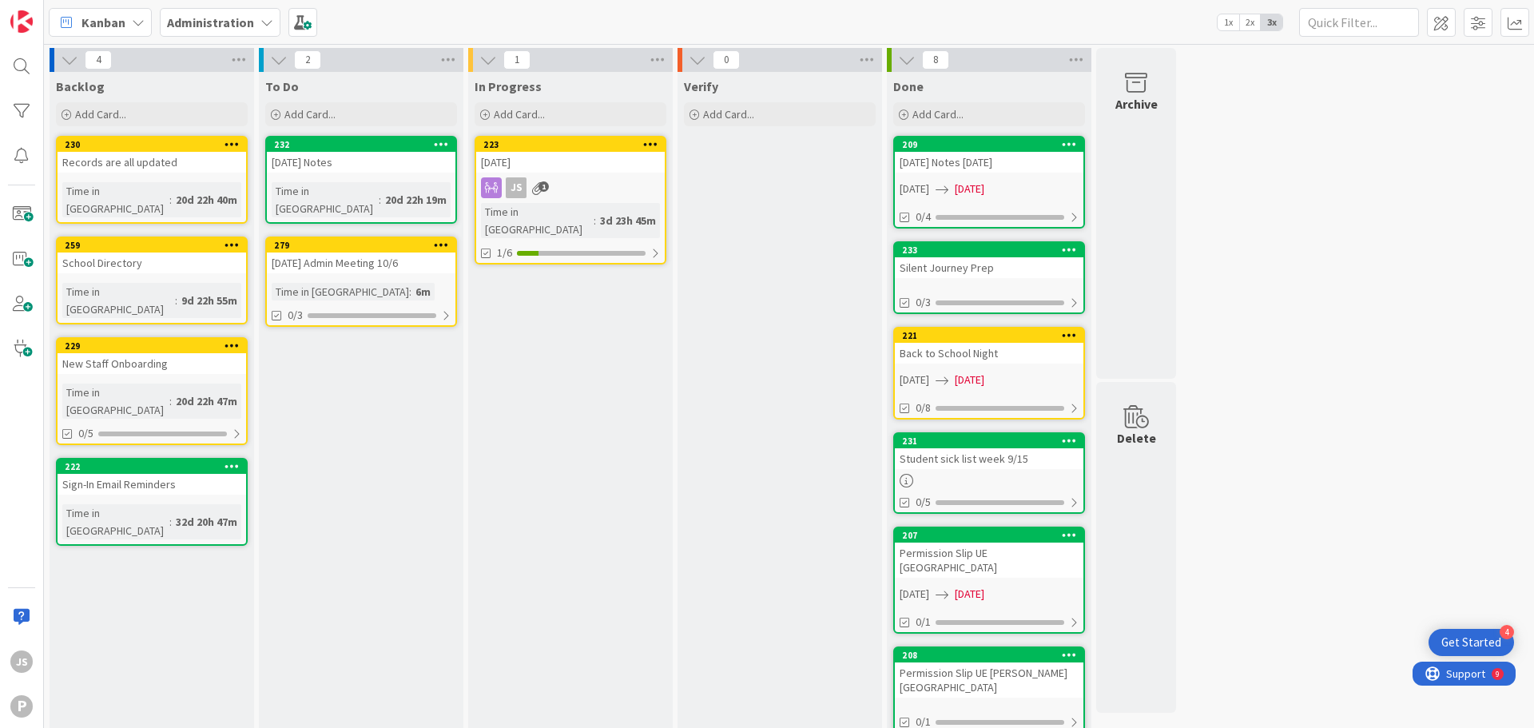
click at [431, 283] on div "Time in Column : 6m" at bounding box center [361, 292] width 179 height 18
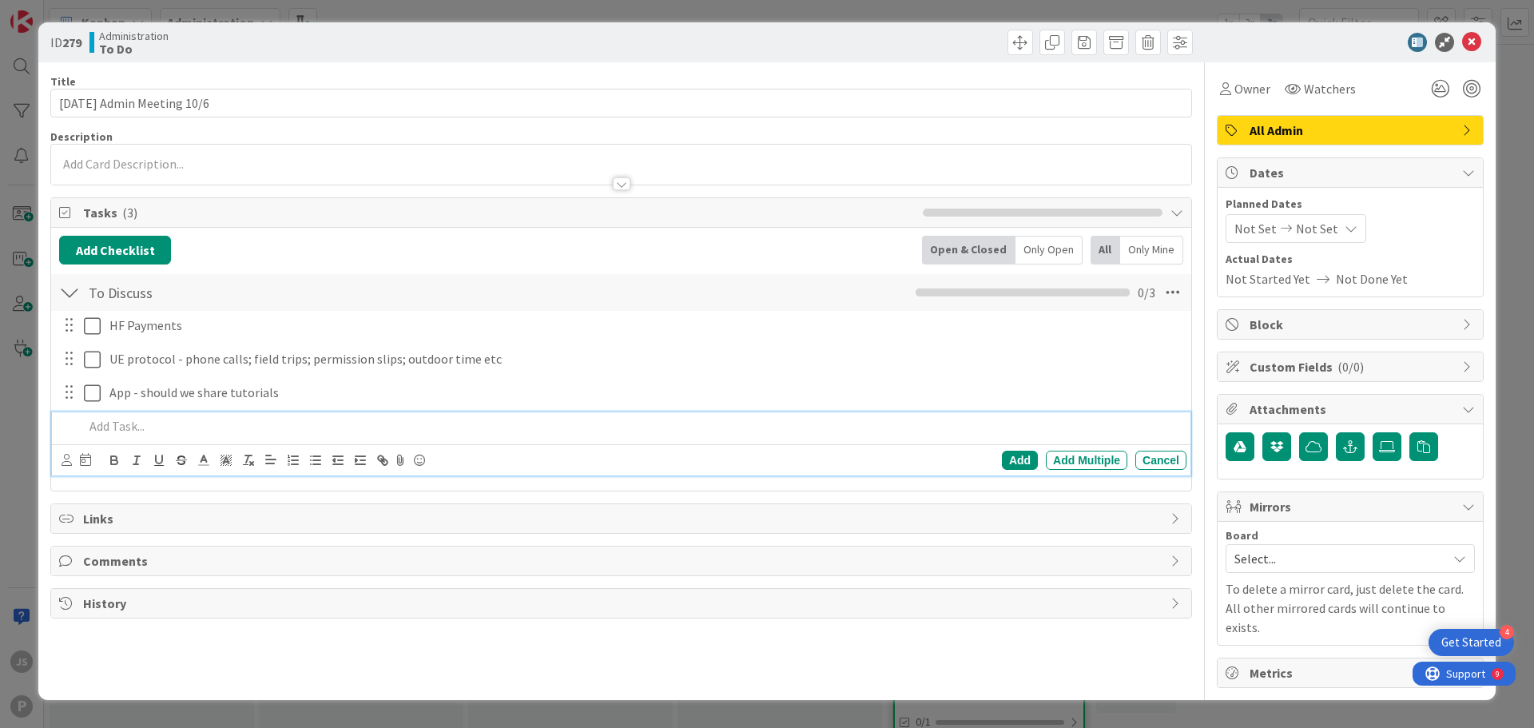
click at [106, 429] on p at bounding box center [632, 426] width 1096 height 18
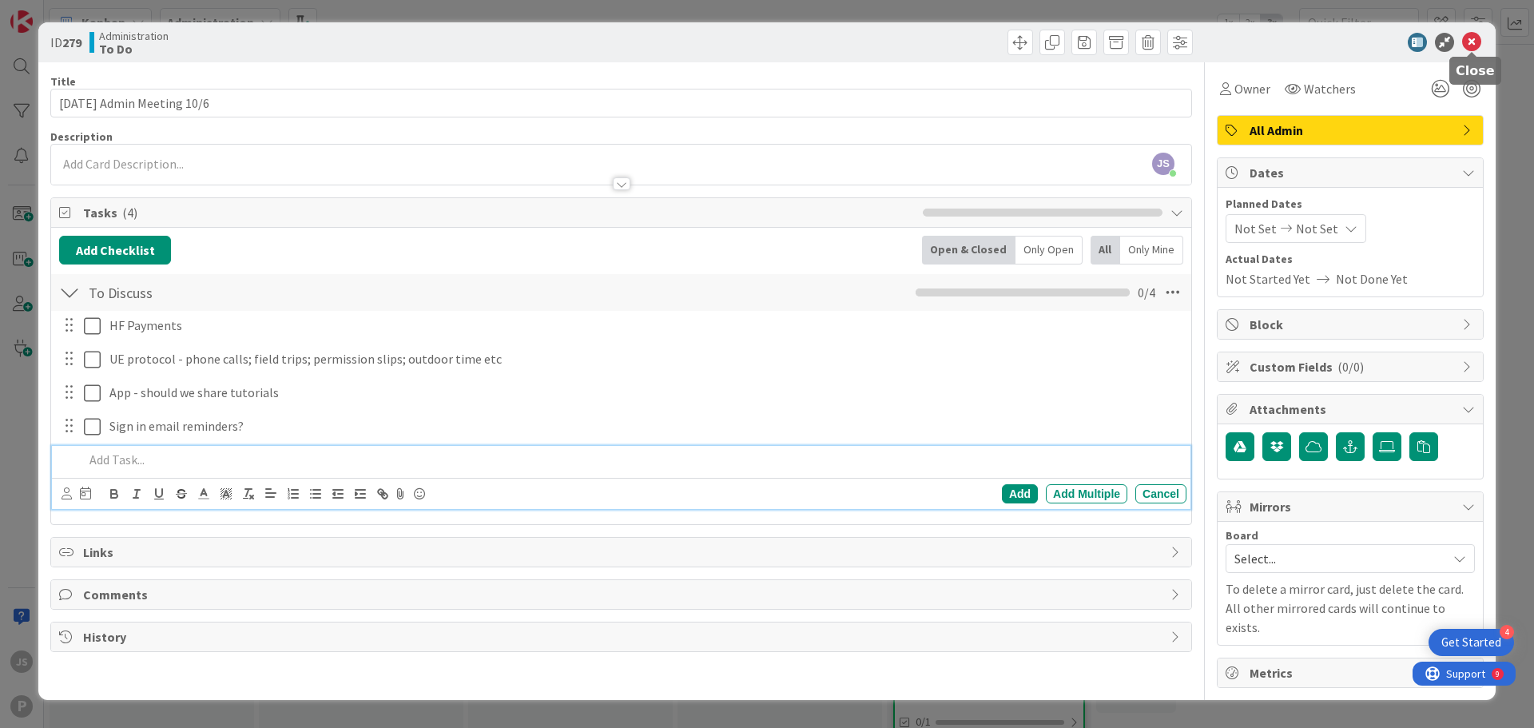
click at [1470, 44] on icon at bounding box center [1471, 42] width 19 height 19
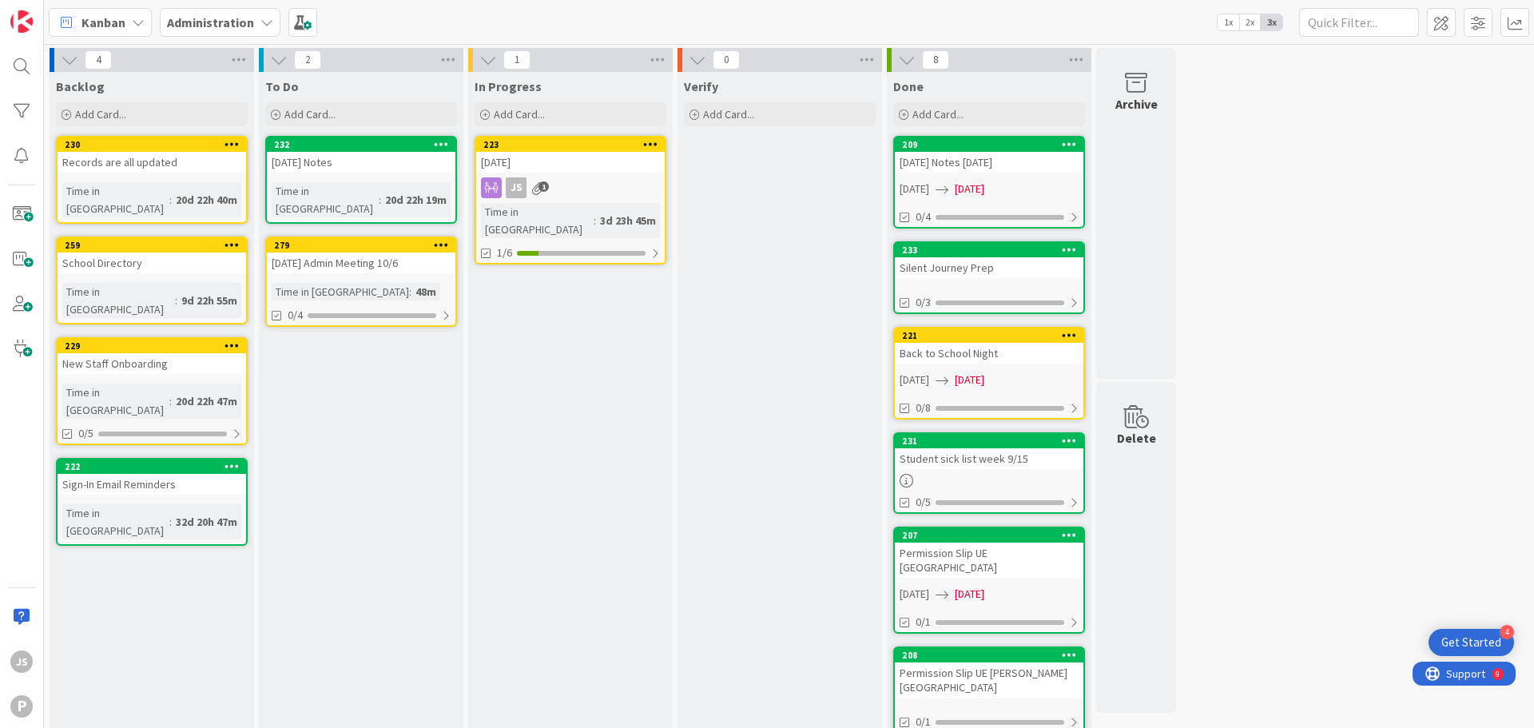
click at [898, 65] on icon at bounding box center [907, 60] width 18 height 18
